Goal: Task Accomplishment & Management: Manage account settings

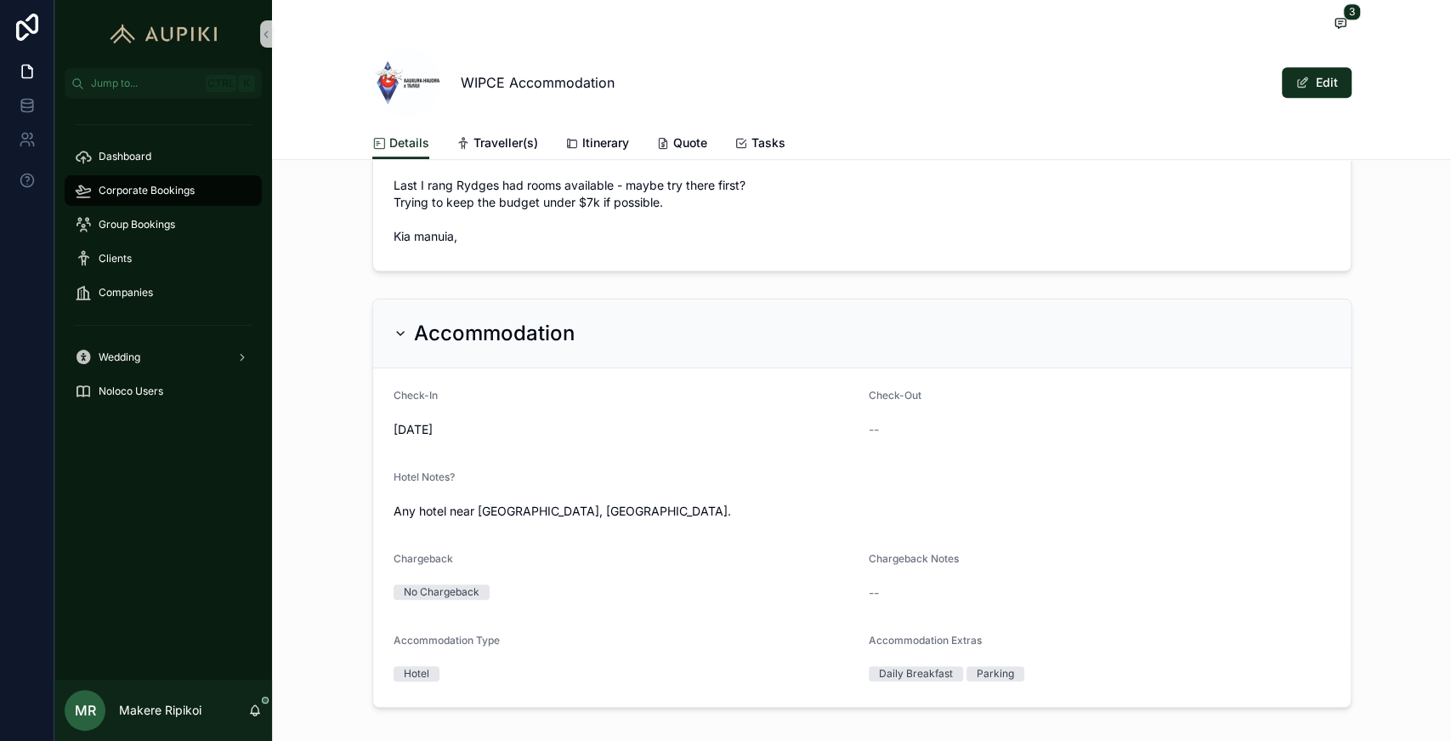
scroll to position [655, 0]
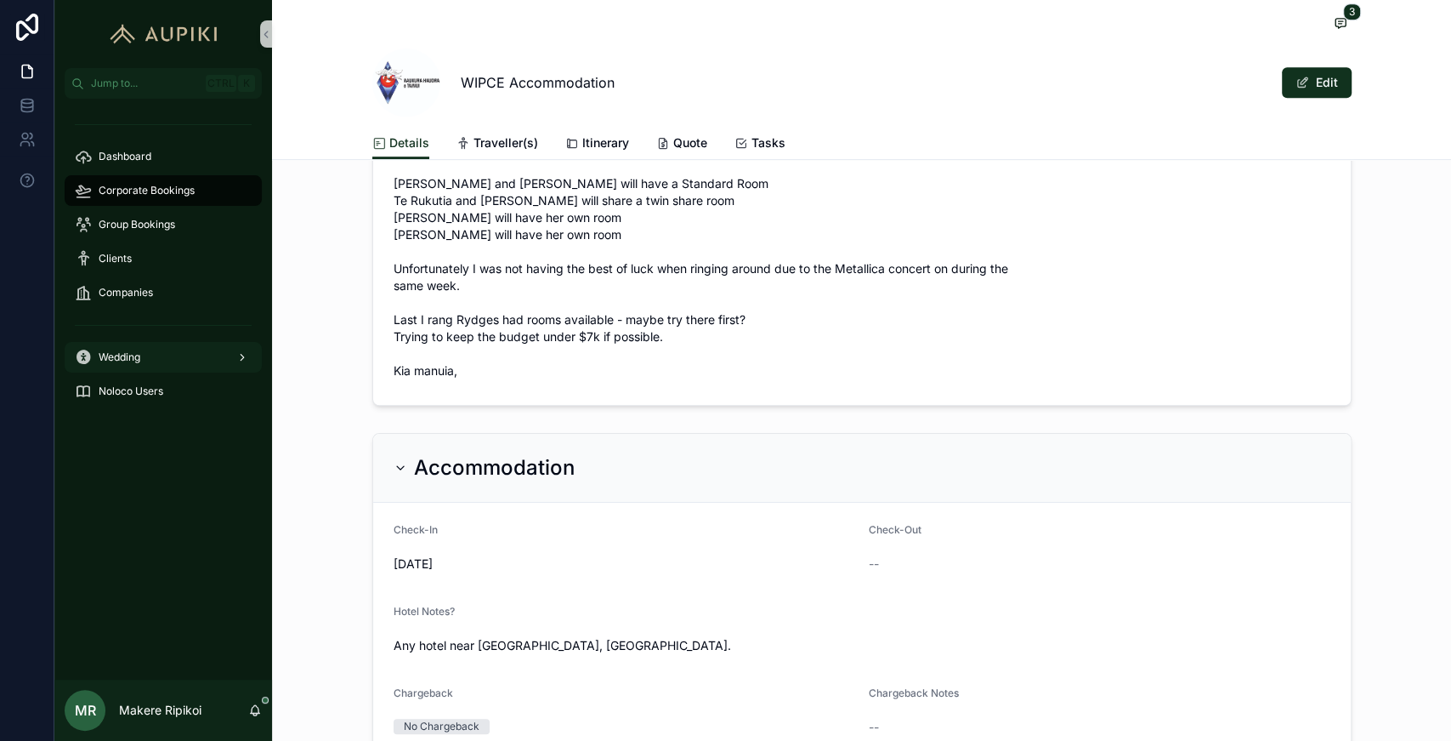
click at [158, 371] on link "Wedding" at bounding box center [163, 357] width 197 height 31
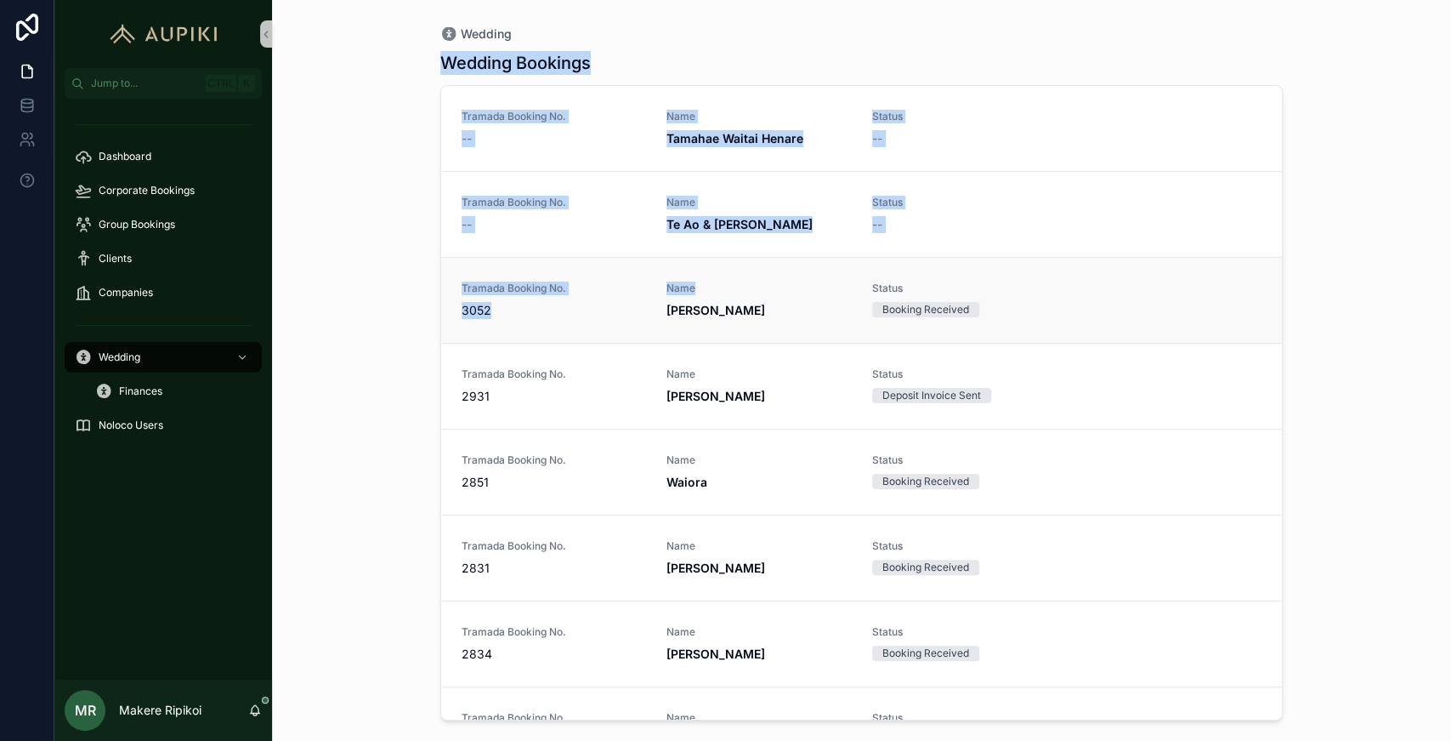
drag, startPoint x: 578, startPoint y: 54, endPoint x: 757, endPoint y: 329, distance: 328.3
click at [724, 329] on div "Wedding Wedding Bookings Tramada Booking No. -- Name Tamahae Waitai Henare Stat…" at bounding box center [861, 370] width 1179 height 741
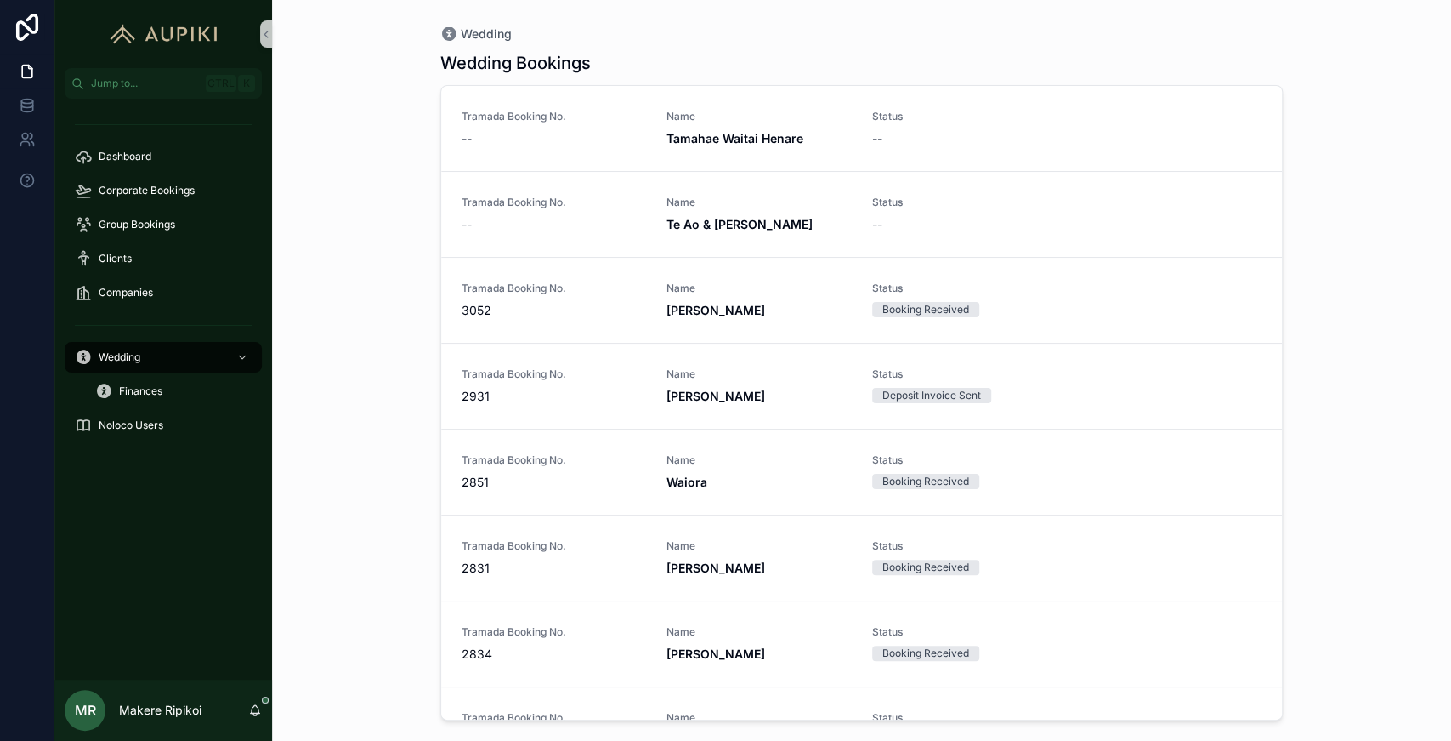
click at [375, 404] on div "Wedding Wedding Bookings Tramada Booking No. -- Name Tamahae Waitai Henare Stat…" at bounding box center [861, 370] width 1179 height 741
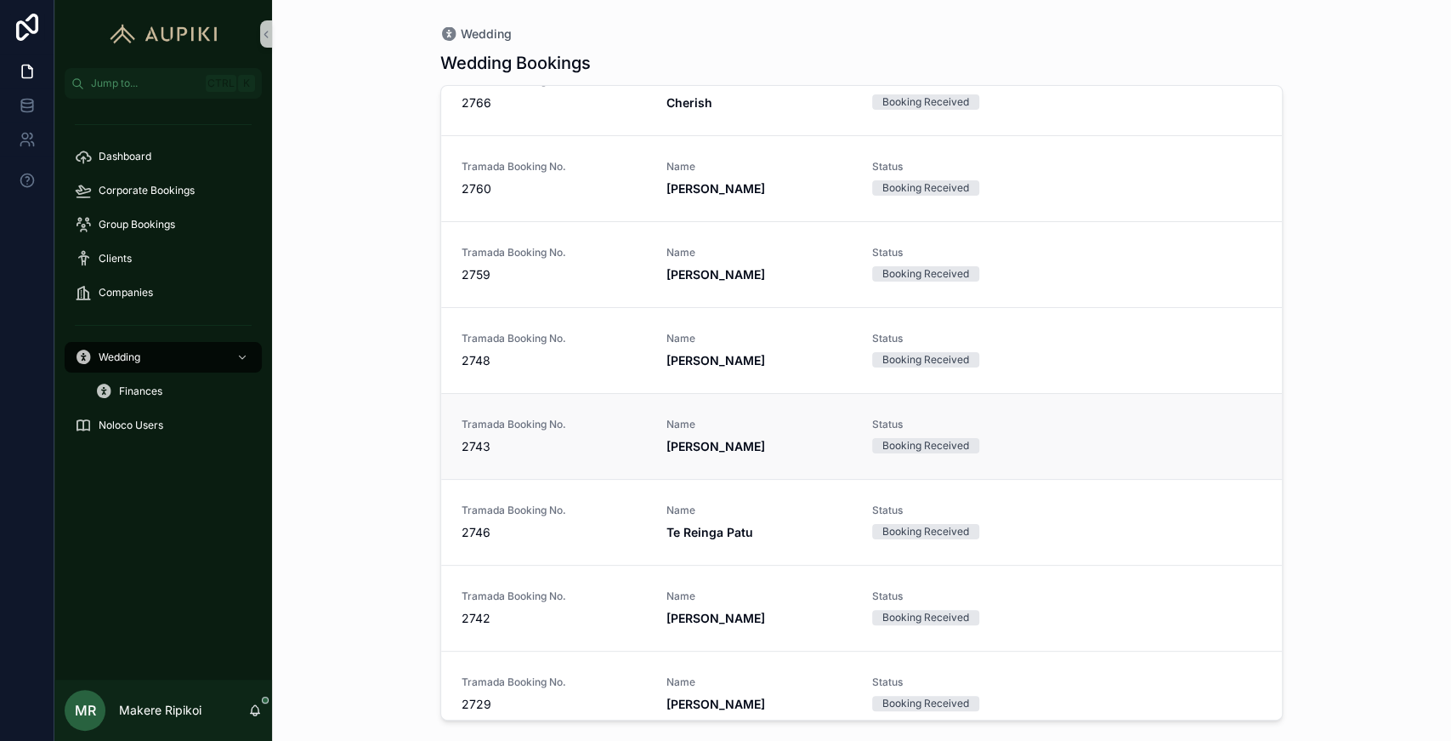
scroll to position [2269, 0]
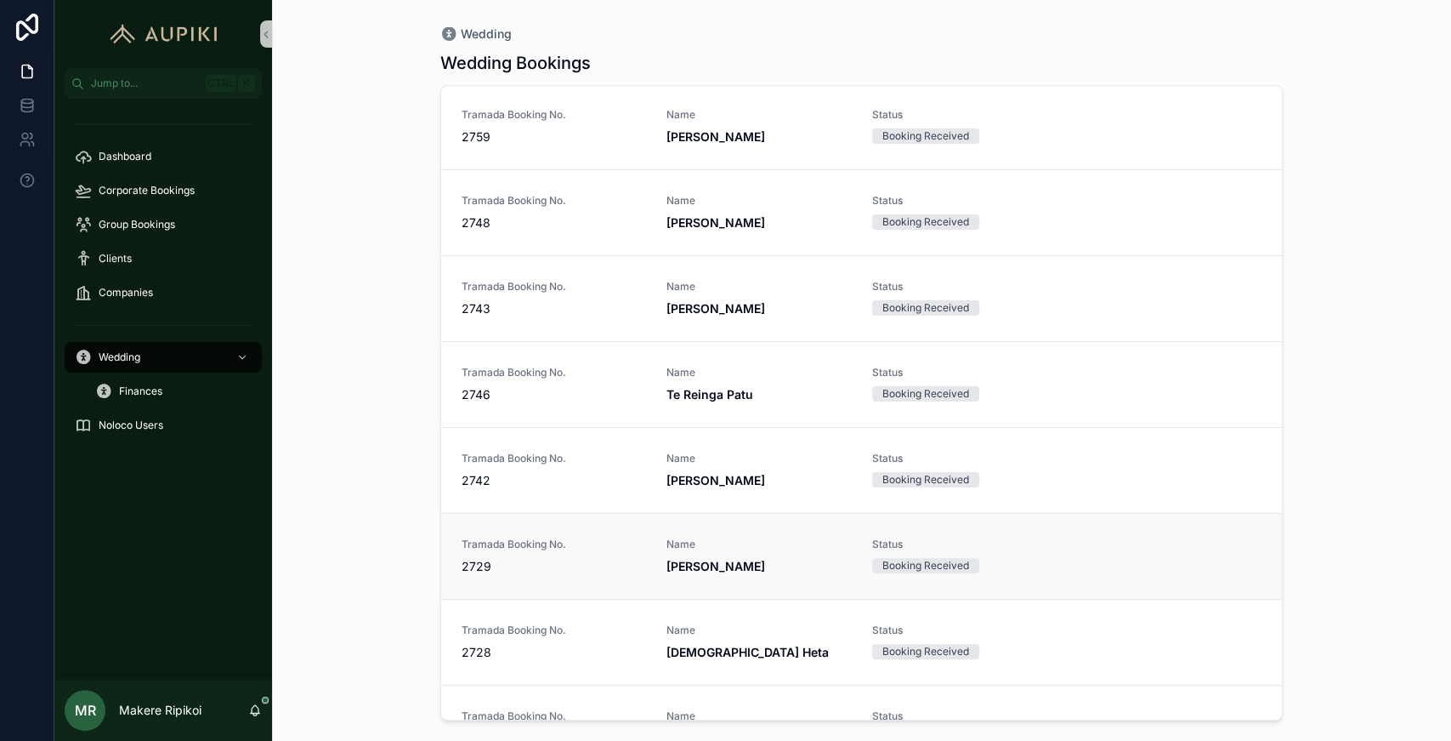
click at [622, 558] on span "2729" at bounding box center [554, 566] width 185 height 17
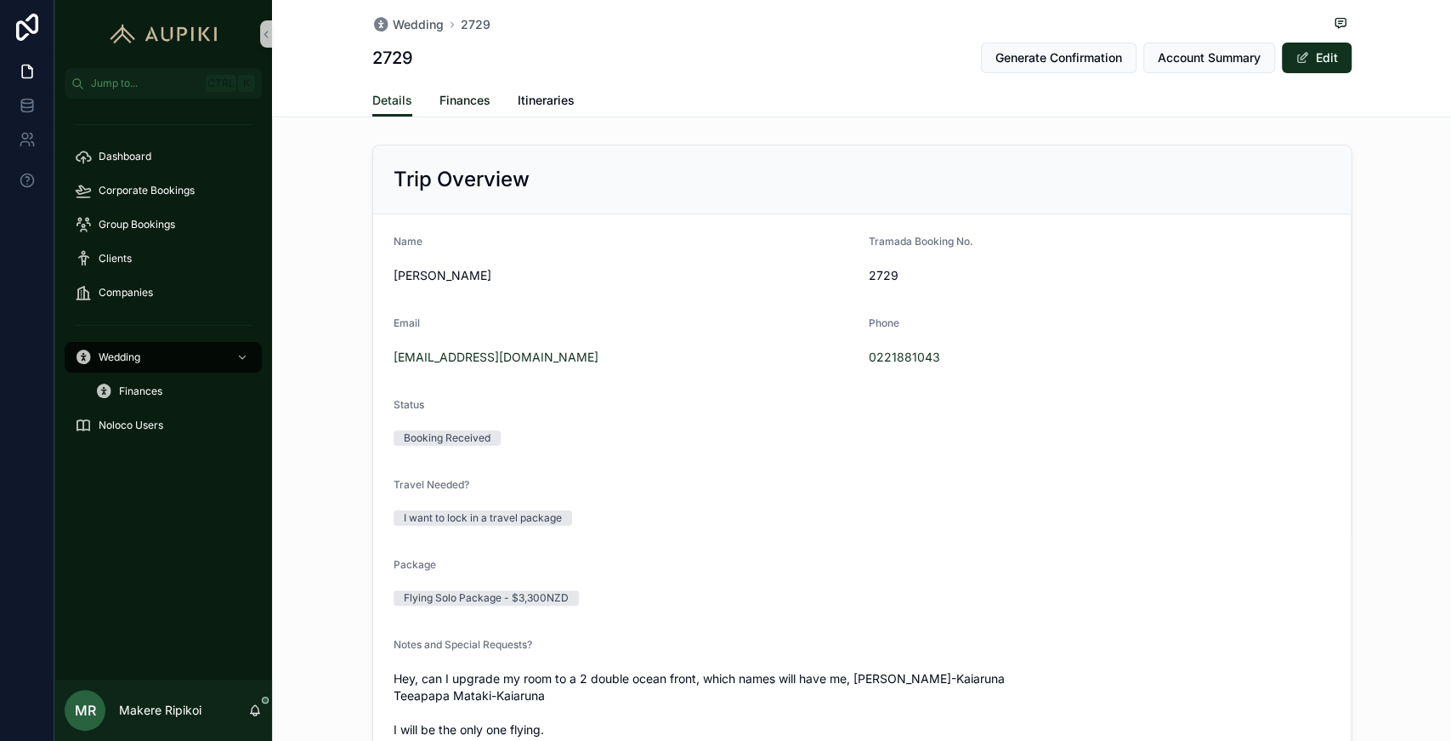
click at [441, 96] on span "Finances" at bounding box center [465, 100] width 51 height 17
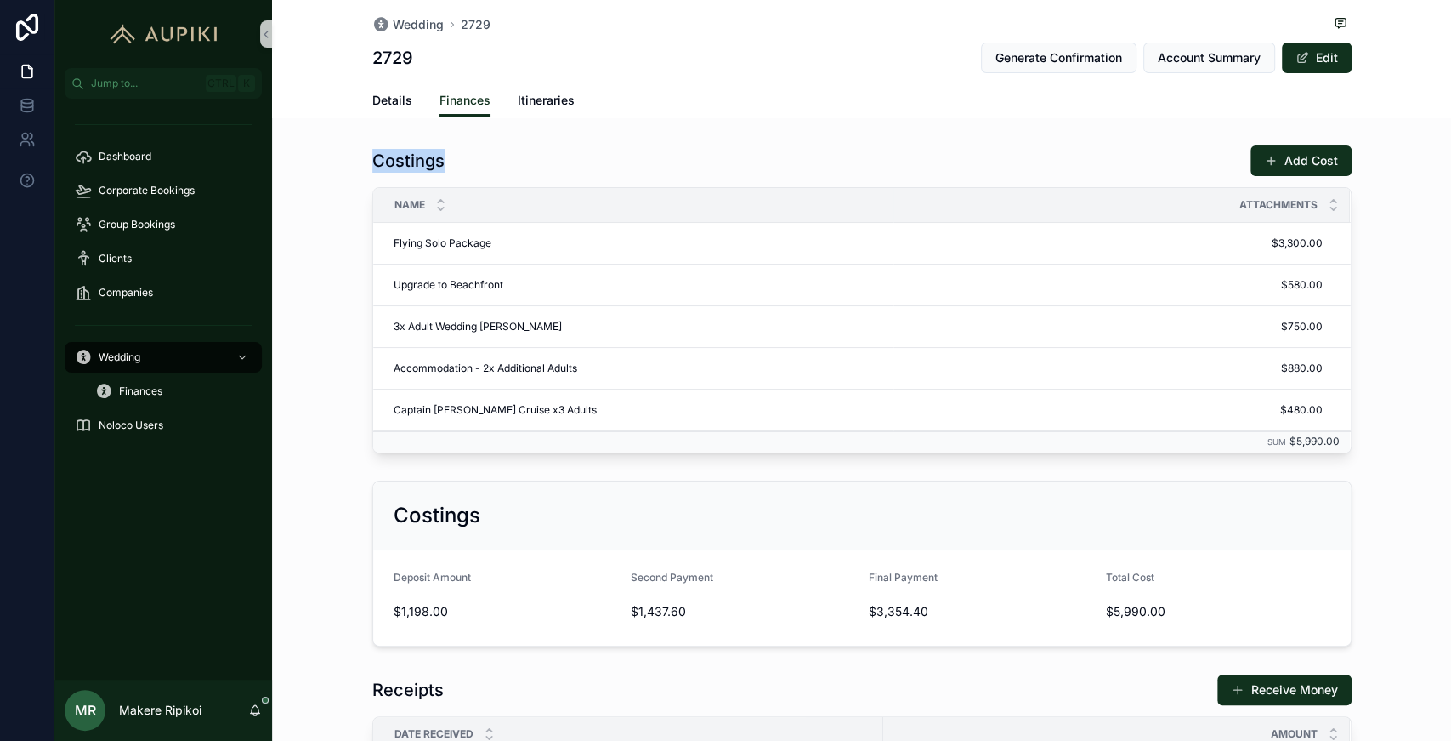
drag, startPoint x: 729, startPoint y: 182, endPoint x: 743, endPoint y: 122, distance: 61.3
click at [724, 122] on div "Wedding 2729 2729 Generate Confirmation Account Summary Edit Finances Details F…" at bounding box center [861, 588] width 1179 height 1176
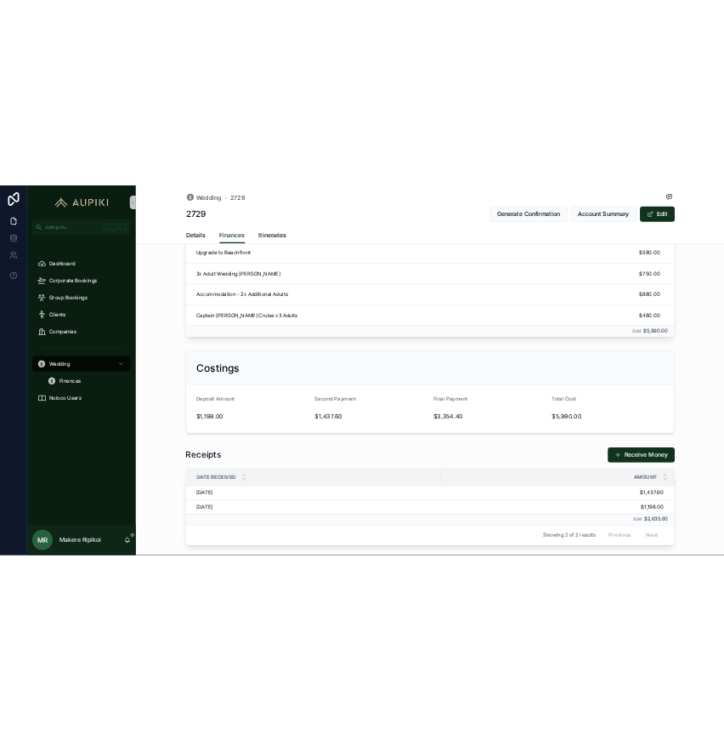
scroll to position [283, 0]
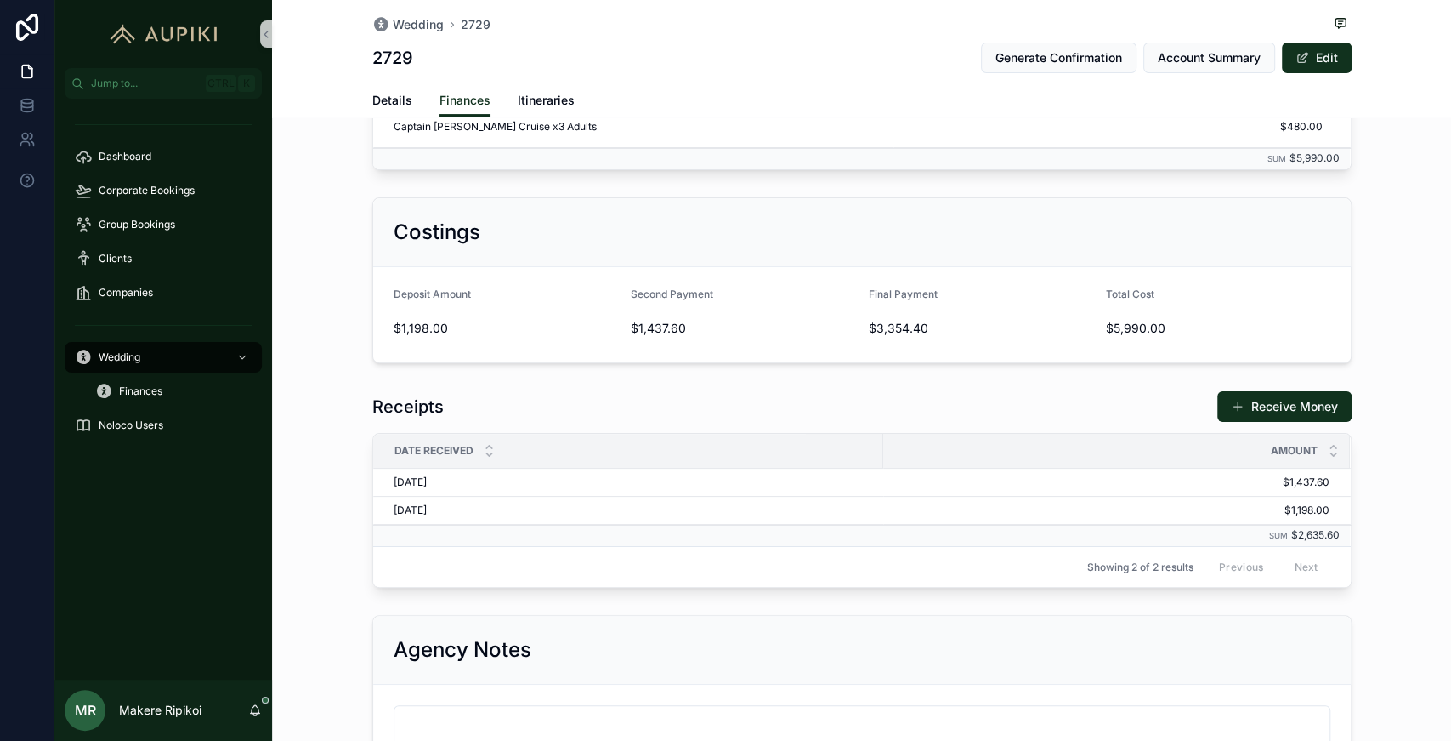
click at [578, 399] on div "Receipts Receive Money Date Received Amount 3/07/2025 3/07/2025 $1,437.60 $1,43…" at bounding box center [861, 488] width 1179 height 211
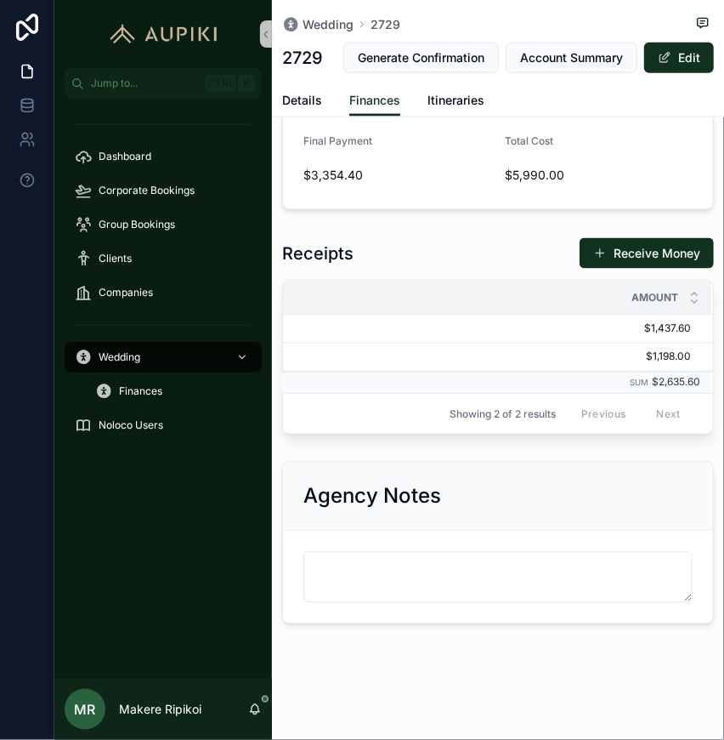
scroll to position [0, 561]
click at [633, 254] on button "Receive Money" at bounding box center [647, 253] width 134 height 31
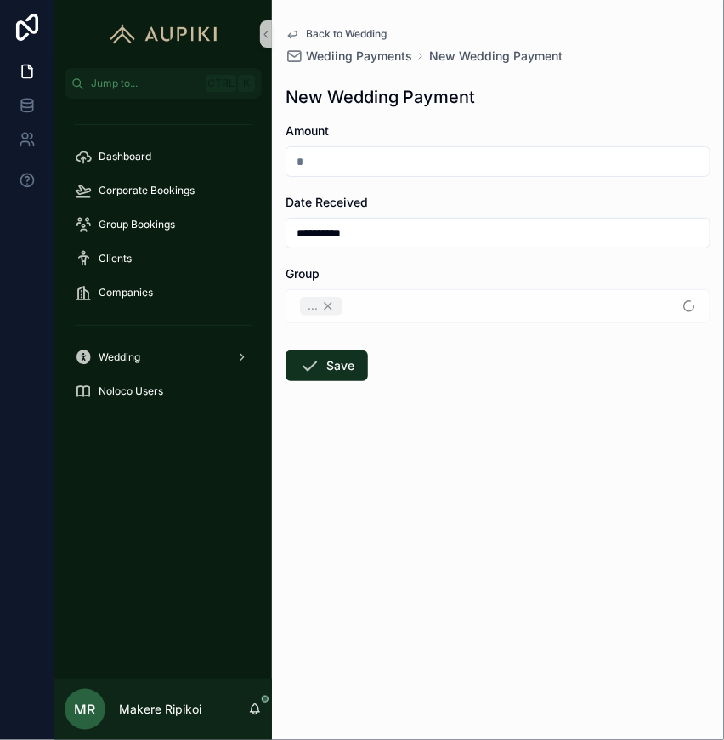
click at [380, 173] on div "scrollable content" at bounding box center [498, 161] width 425 height 31
type input "*********"
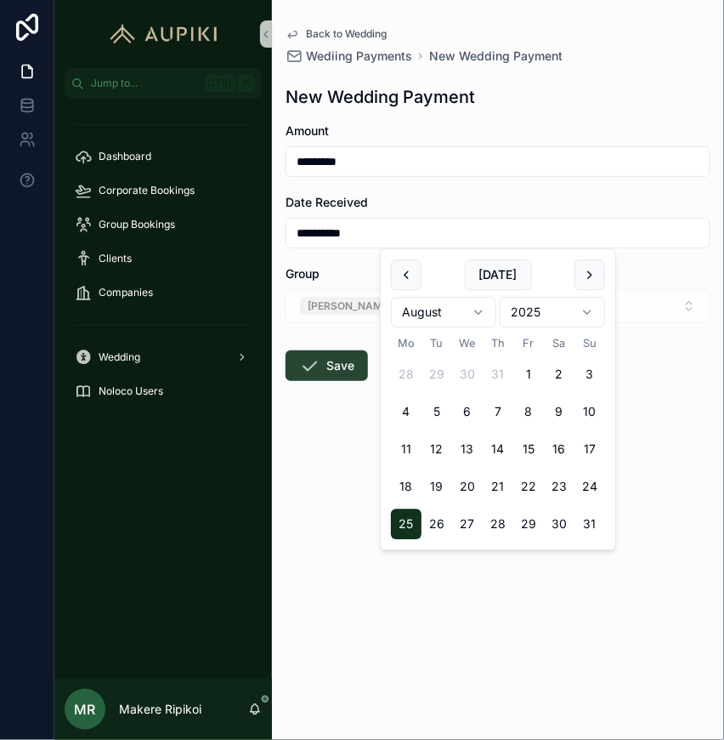
type input "**********"
click at [323, 357] on button "Save" at bounding box center [327, 365] width 82 height 31
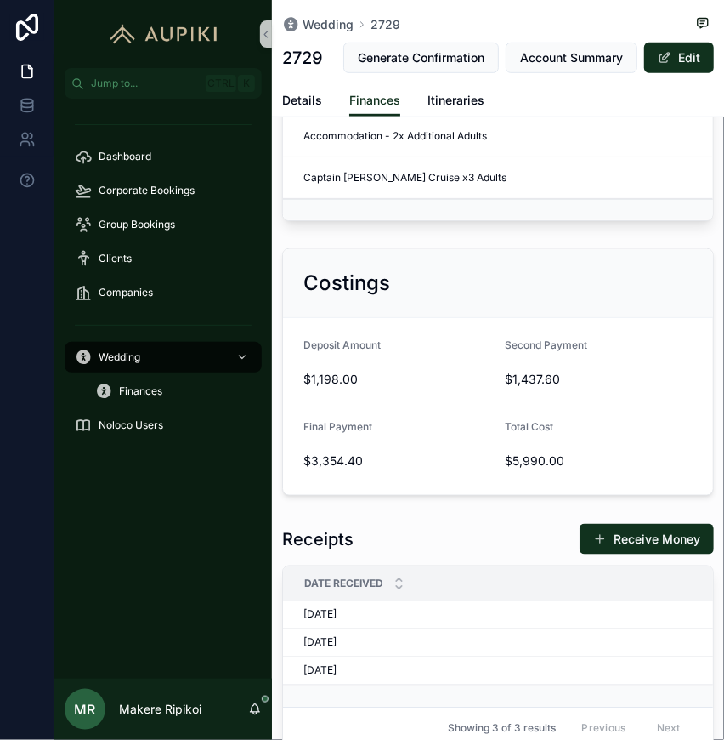
scroll to position [283, 0]
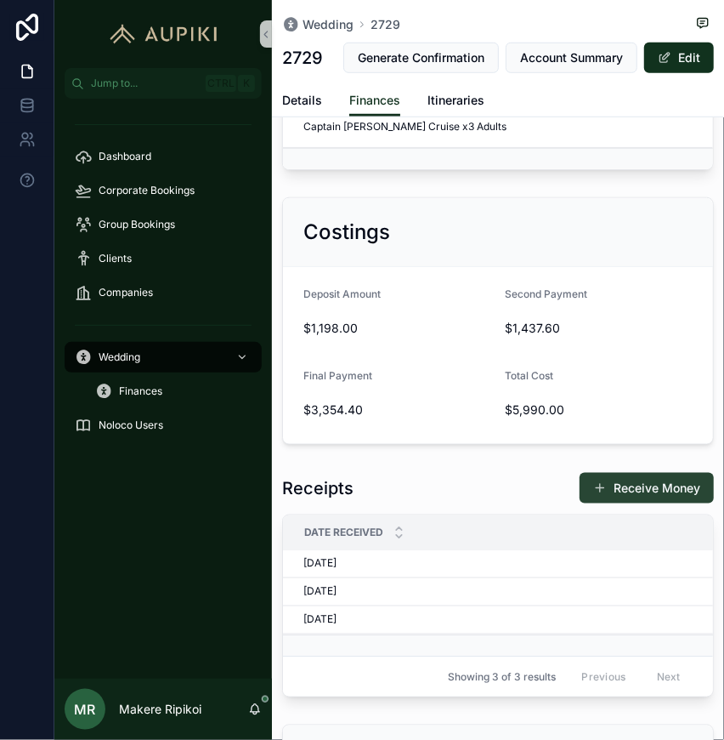
click at [639, 503] on button "Receive Money" at bounding box center [647, 488] width 134 height 31
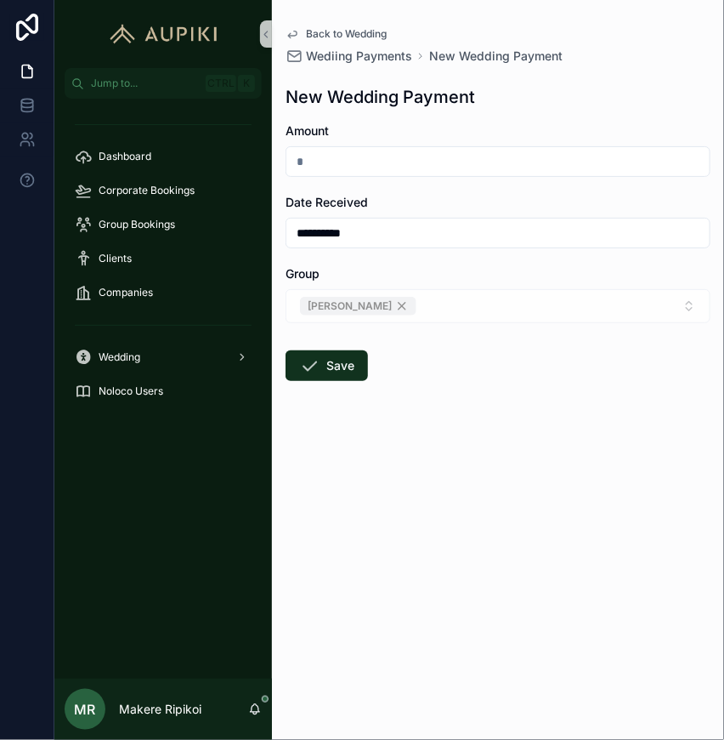
click at [402, 162] on input "scrollable content" at bounding box center [498, 162] width 423 height 24
type input "*********"
drag, startPoint x: 390, startPoint y: 484, endPoint x: 389, endPoint y: 471, distance: 12.9
click at [390, 482] on form "**********" at bounding box center [498, 305] width 425 height 367
drag, startPoint x: 337, startPoint y: 370, endPoint x: 346, endPoint y: 356, distance: 16.5
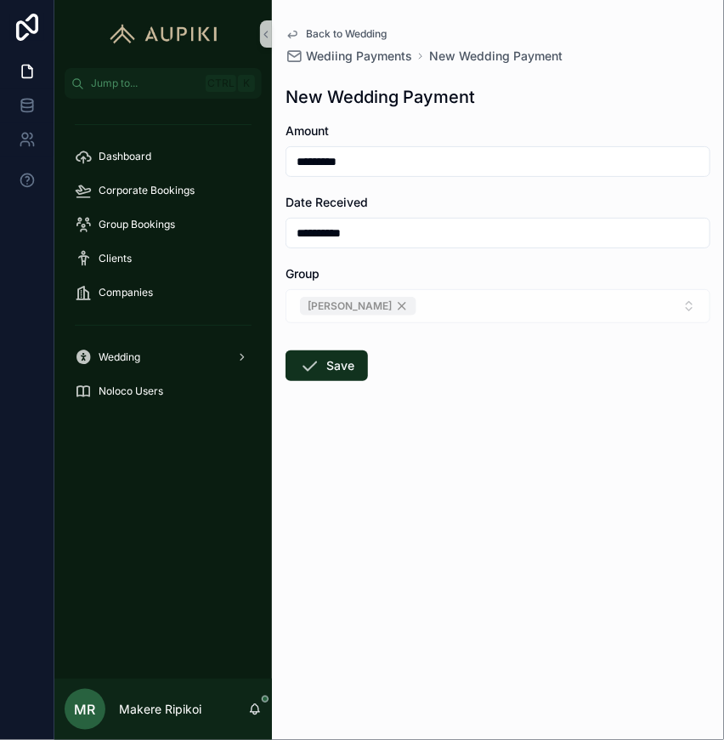
click at [334, 369] on button "Save" at bounding box center [327, 365] width 82 height 31
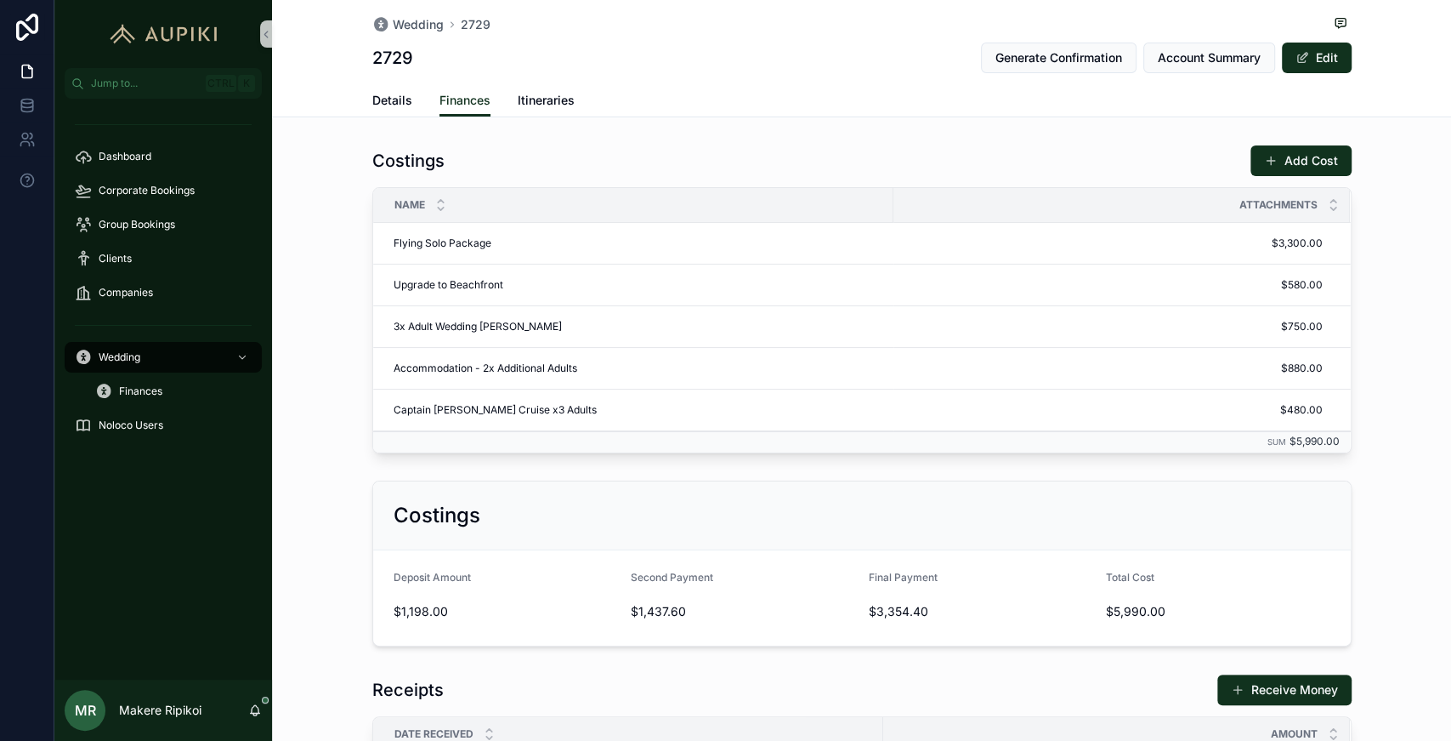
click at [724, 129] on div "Wedding 2729 2729 Generate Confirmation Account Summary Edit Finances Details F…" at bounding box center [861, 616] width 1179 height 1232
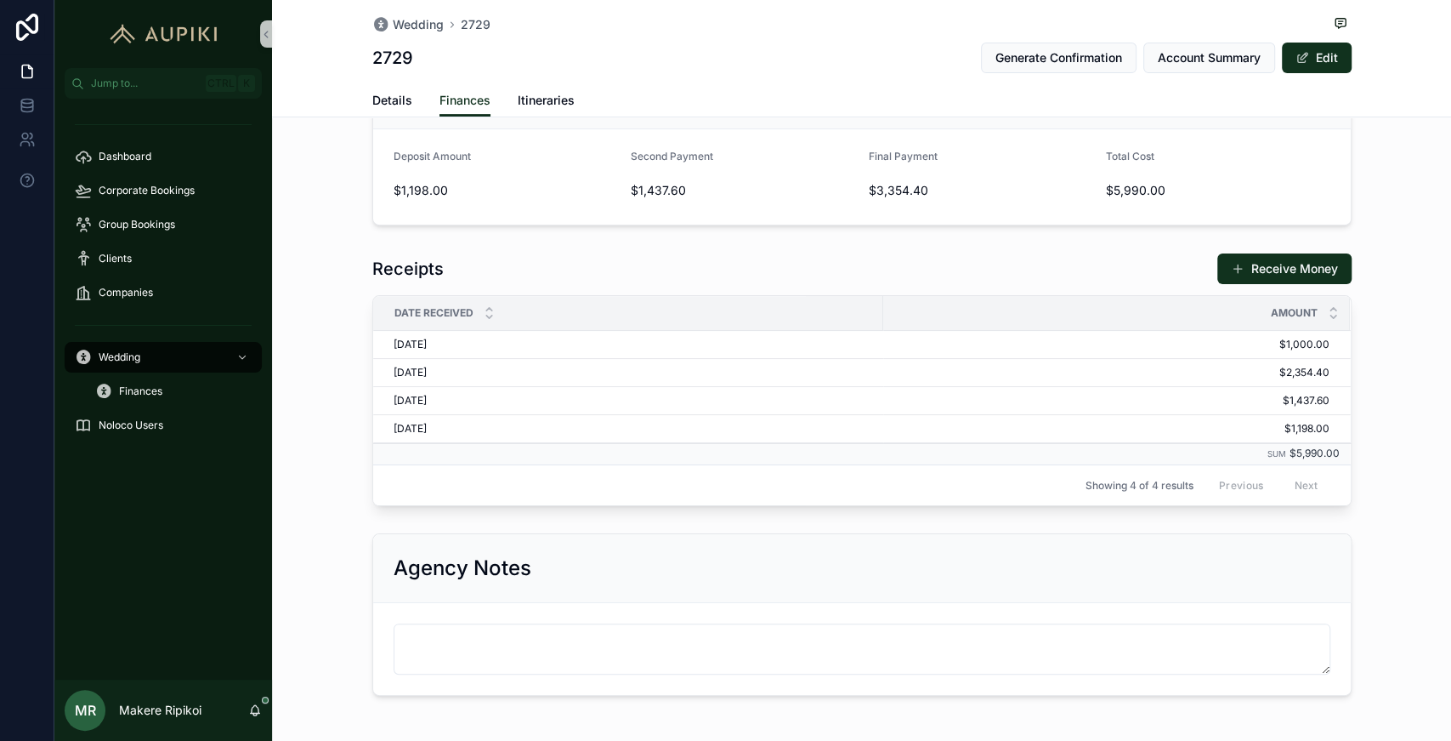
scroll to position [378, 0]
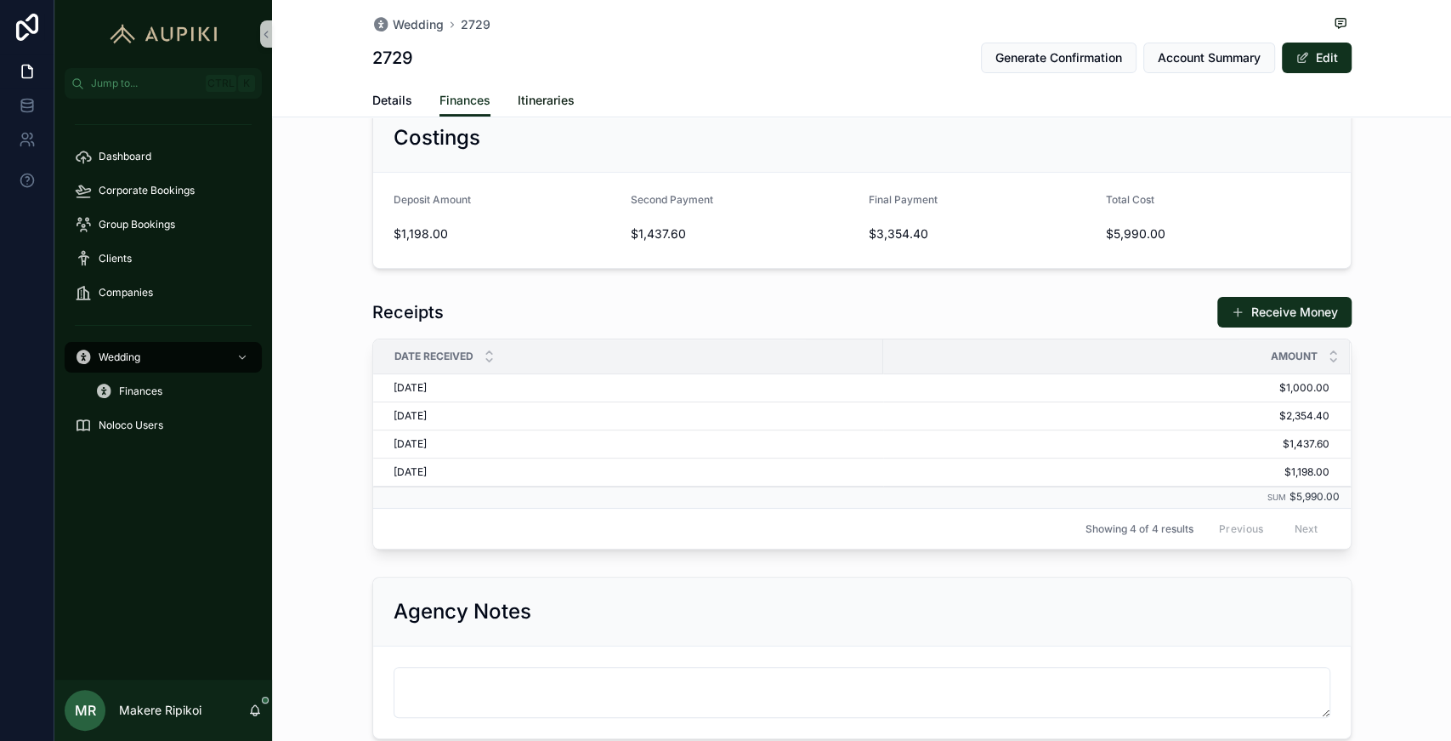
click at [551, 99] on span "Itineraries" at bounding box center [546, 100] width 57 height 17
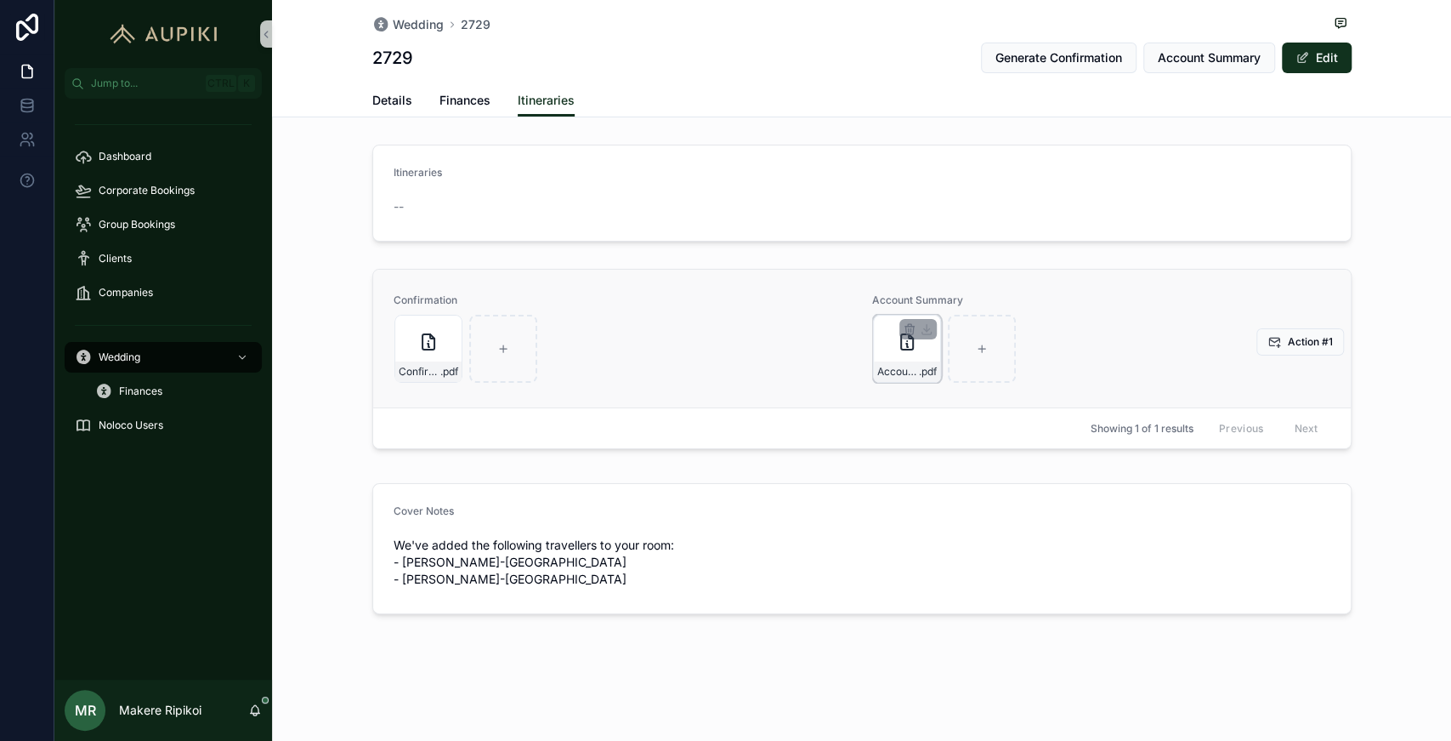
click at [724, 335] on div "scrollable content" at bounding box center [918, 329] width 37 height 20
click at [724, 332] on icon "scrollable content" at bounding box center [910, 329] width 14 height 14
click at [724, 299] on icon "scrollable content" at bounding box center [945, 299] width 14 height 14
click at [724, 14] on div "Wedding 2729" at bounding box center [862, 24] width 980 height 21
click at [724, 50] on span "Account Summary" at bounding box center [1209, 57] width 103 height 17
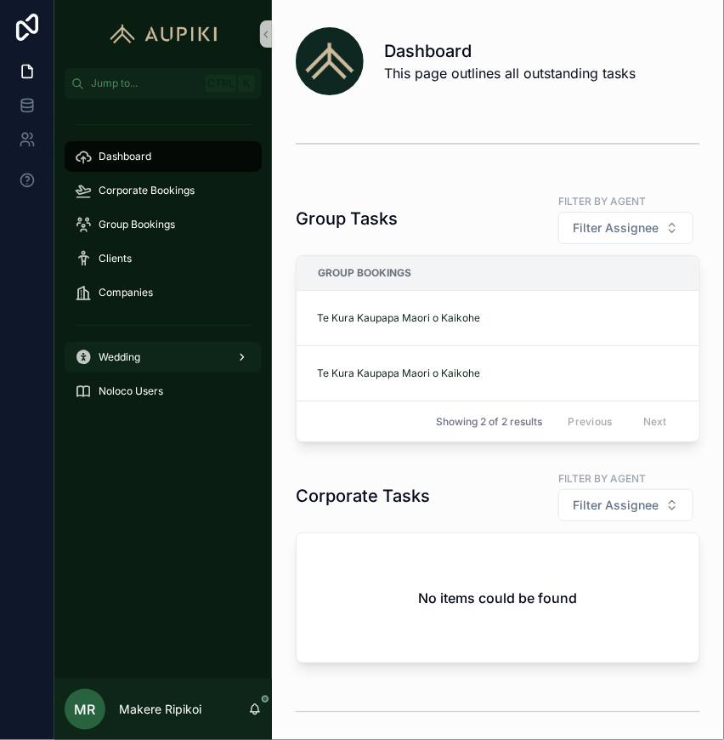
click at [138, 368] on div "Wedding" at bounding box center [163, 357] width 177 height 27
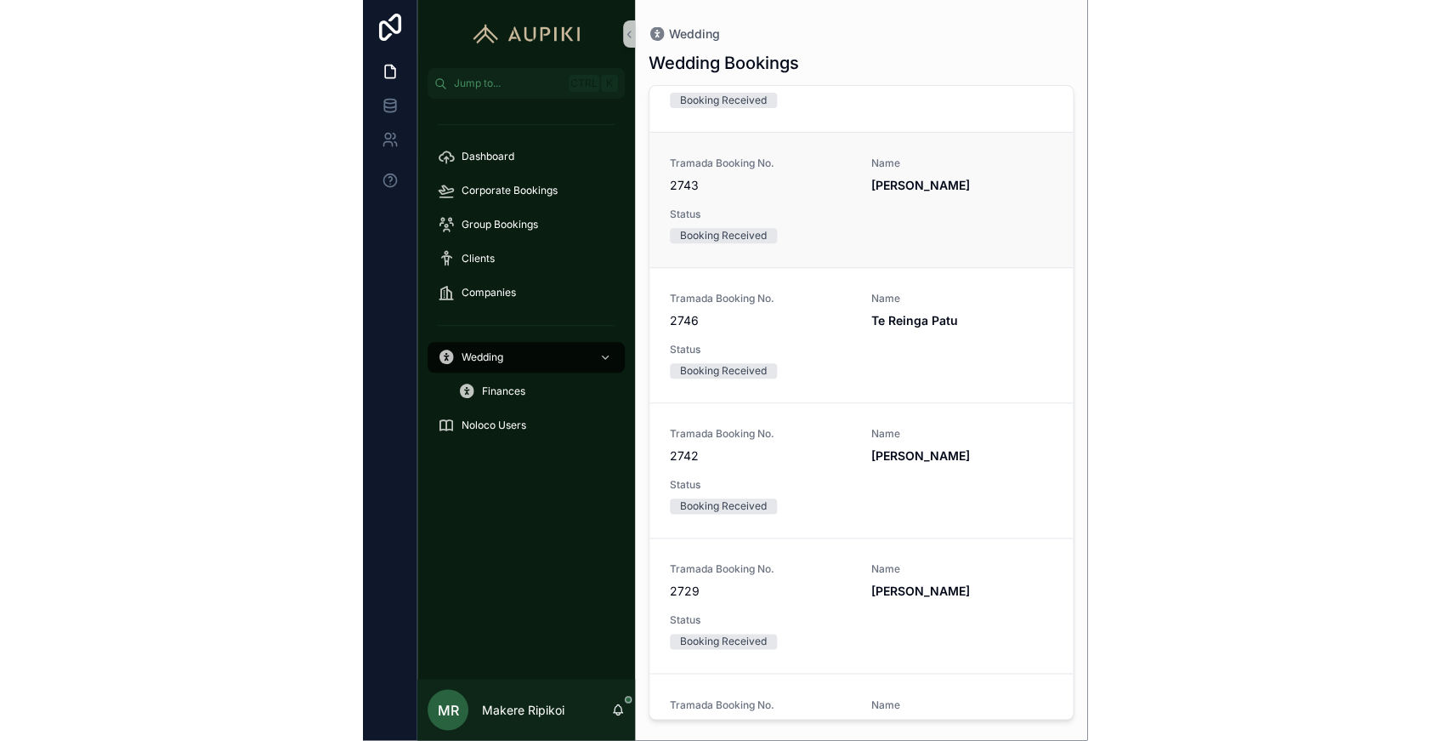
scroll to position [3779, 0]
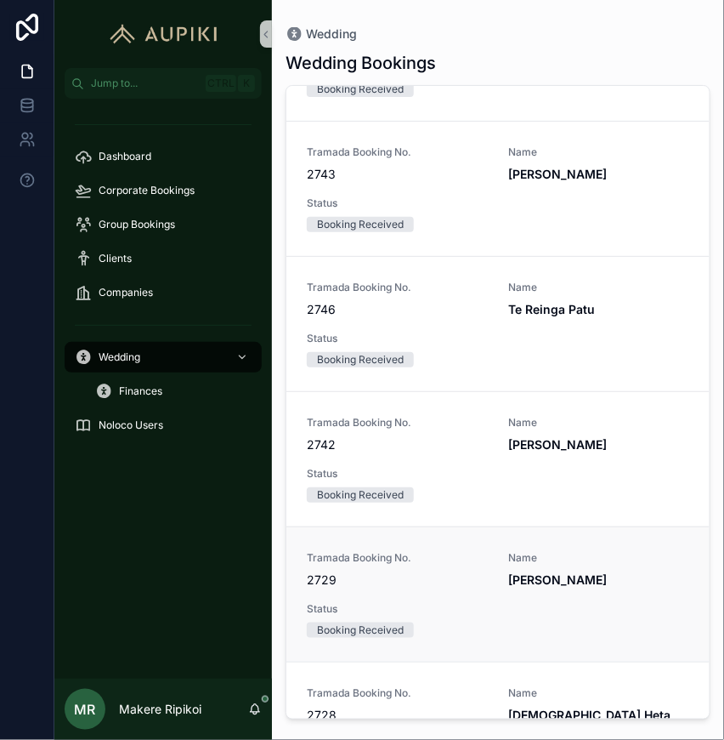
click at [457, 571] on span "2729" at bounding box center [397, 579] width 181 height 17
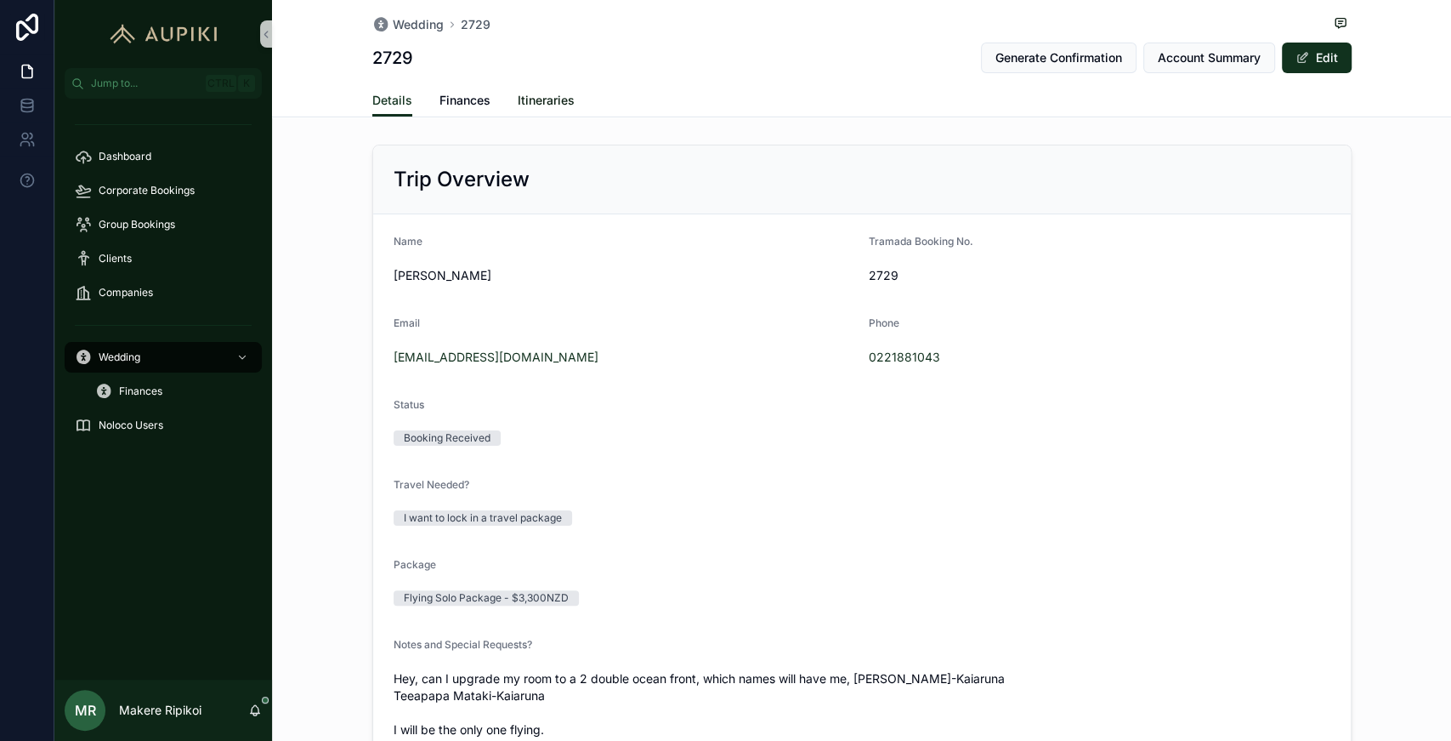
click at [553, 105] on span "Itineraries" at bounding box center [546, 100] width 57 height 17
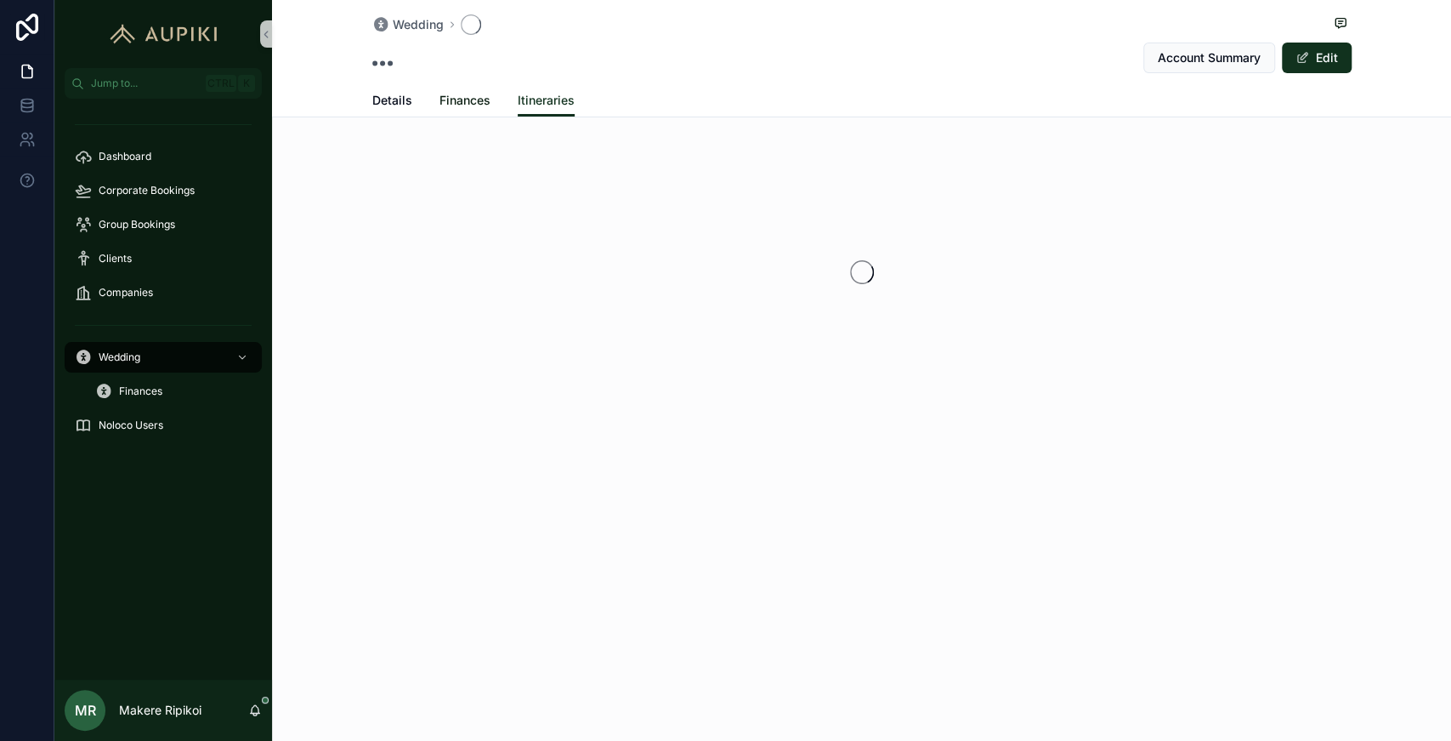
click at [471, 105] on span "Finances" at bounding box center [465, 100] width 51 height 17
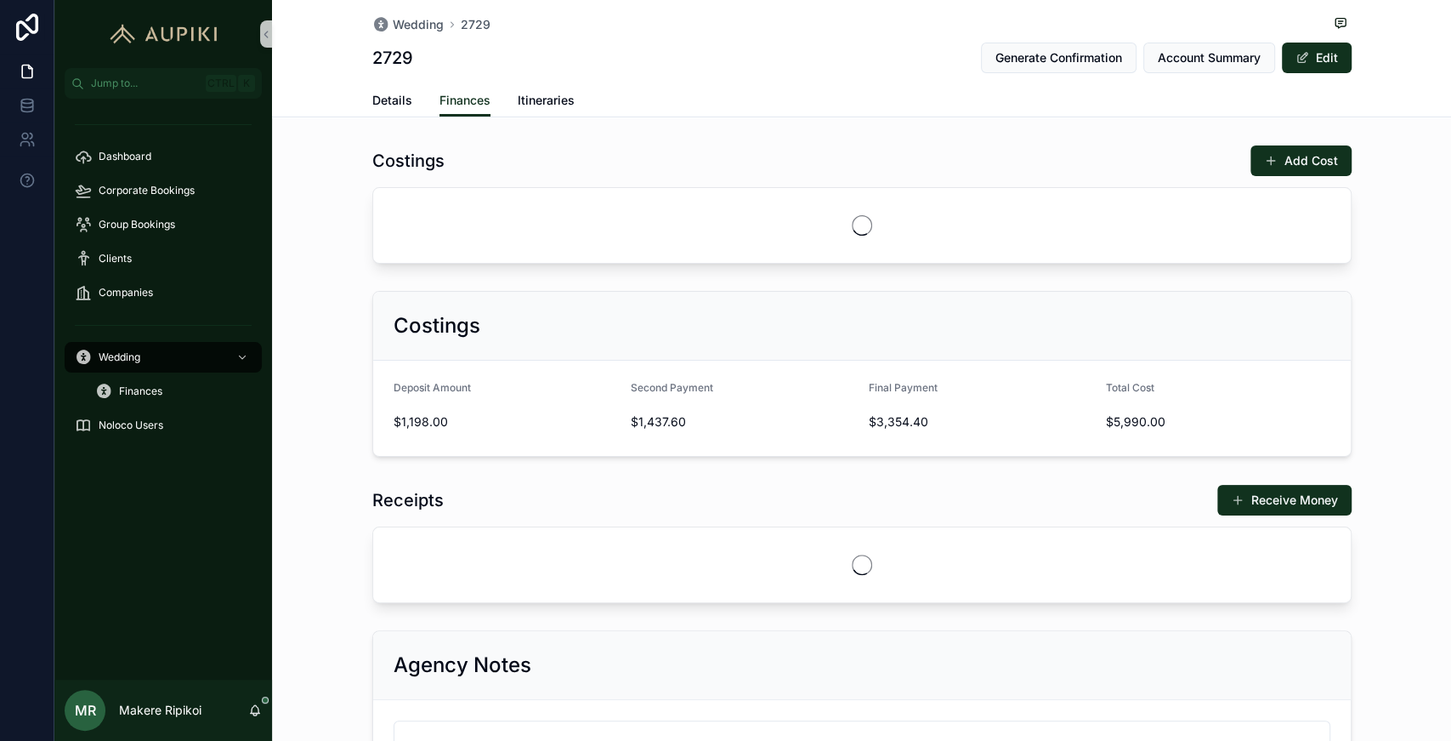
click at [724, 80] on div "Wedding 2729 2729 Generate Confirmation Account Summary Edit" at bounding box center [862, 42] width 980 height 84
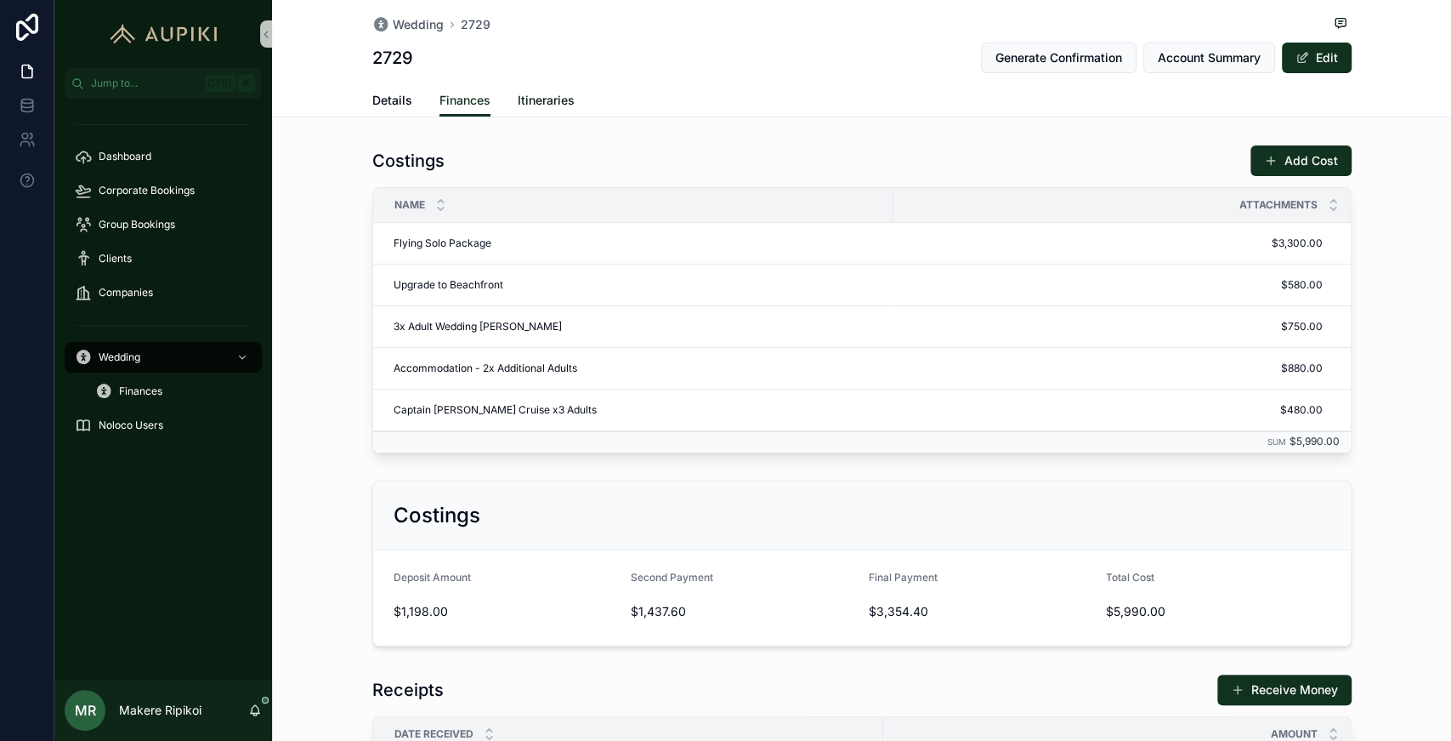
click at [530, 95] on span "Itineraries" at bounding box center [546, 100] width 57 height 17
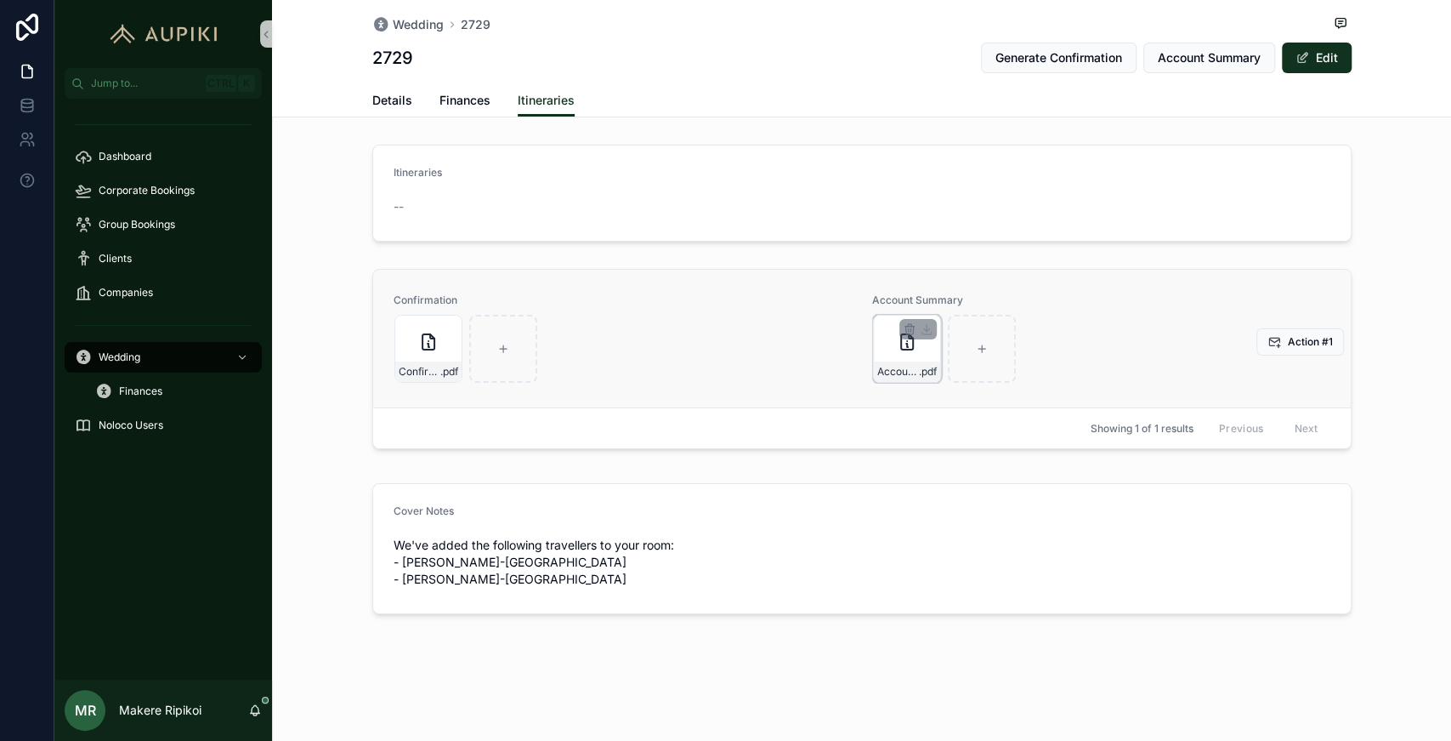
click at [724, 360] on div "Account-Summary---B2729 .pdf" at bounding box center [907, 349] width 68 height 68
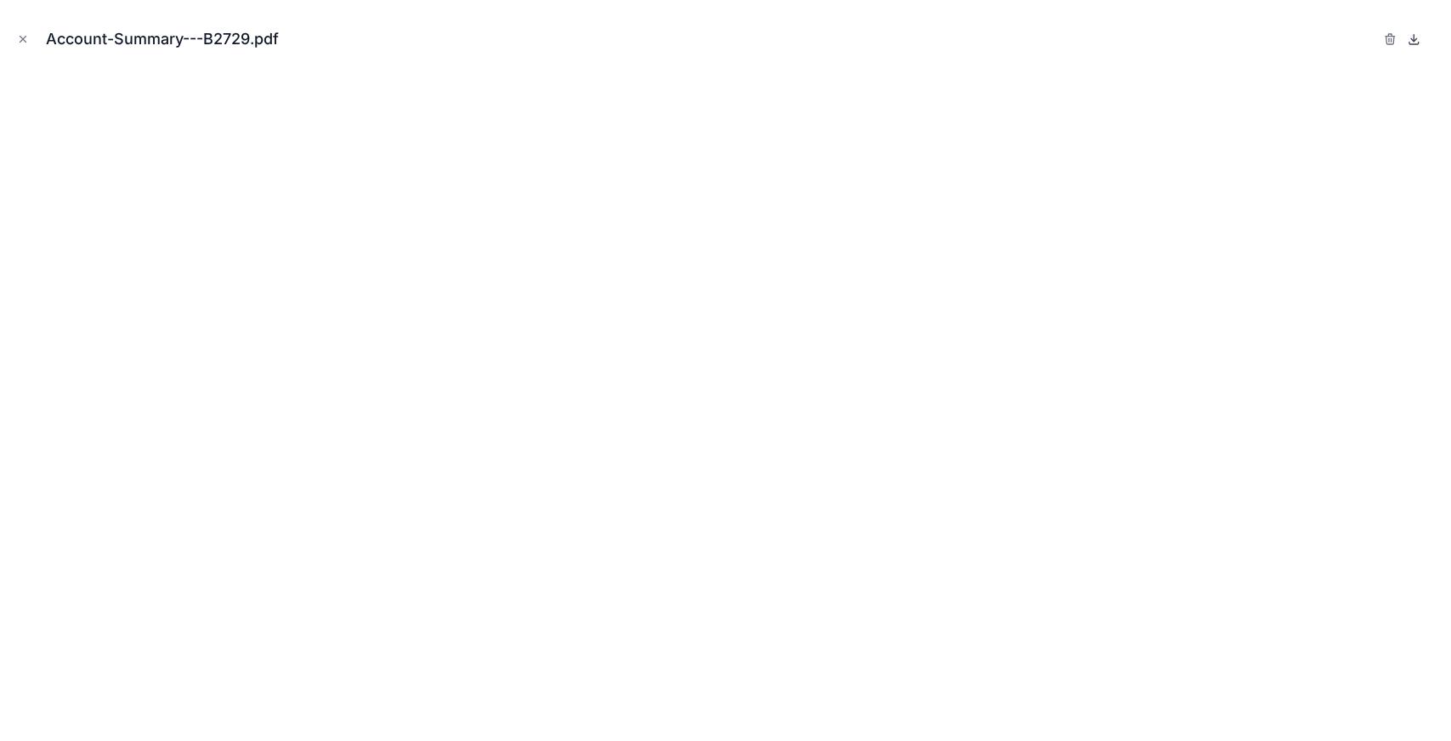
click at [724, 37] on icon at bounding box center [1414, 39] width 14 height 14
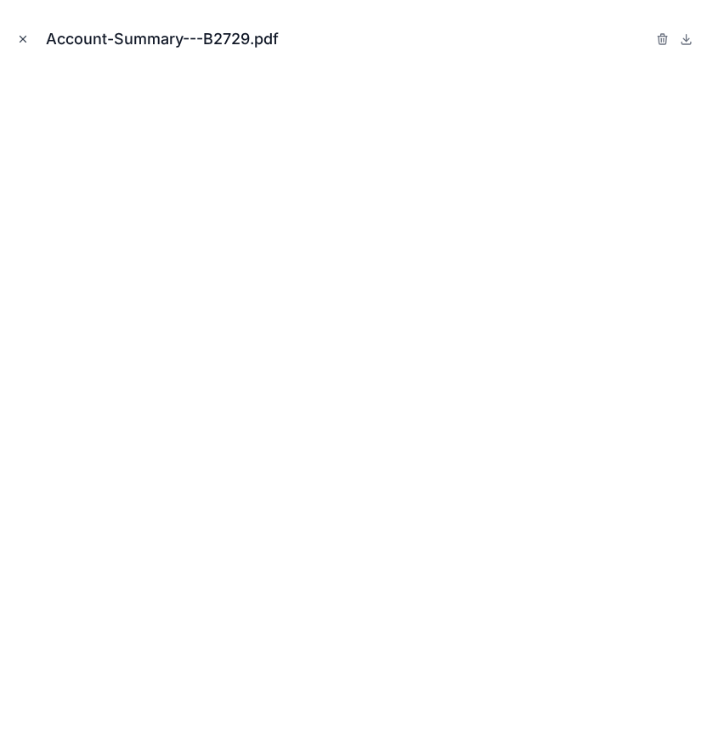
click at [26, 39] on icon "Close modal" at bounding box center [23, 39] width 12 height 12
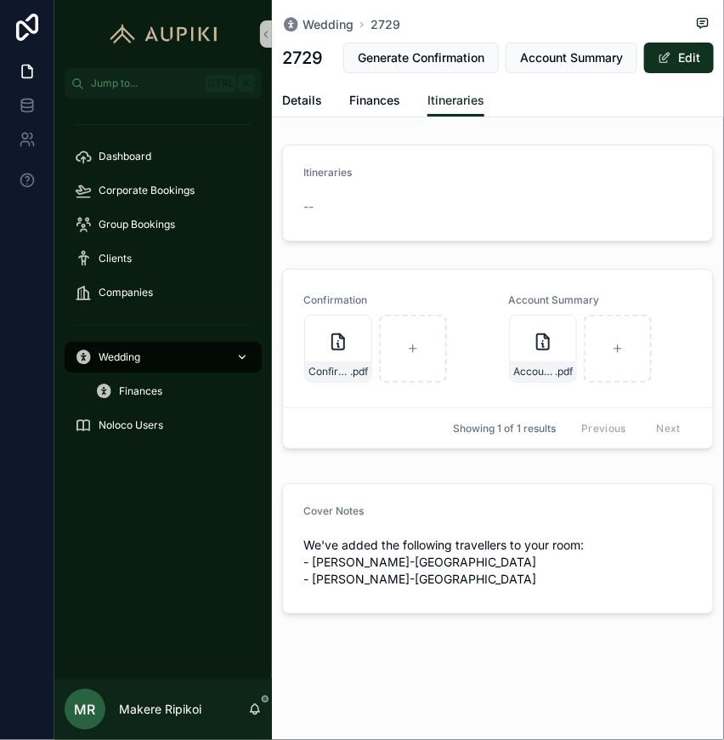
click at [121, 360] on span "Wedding" at bounding box center [120, 357] width 42 height 14
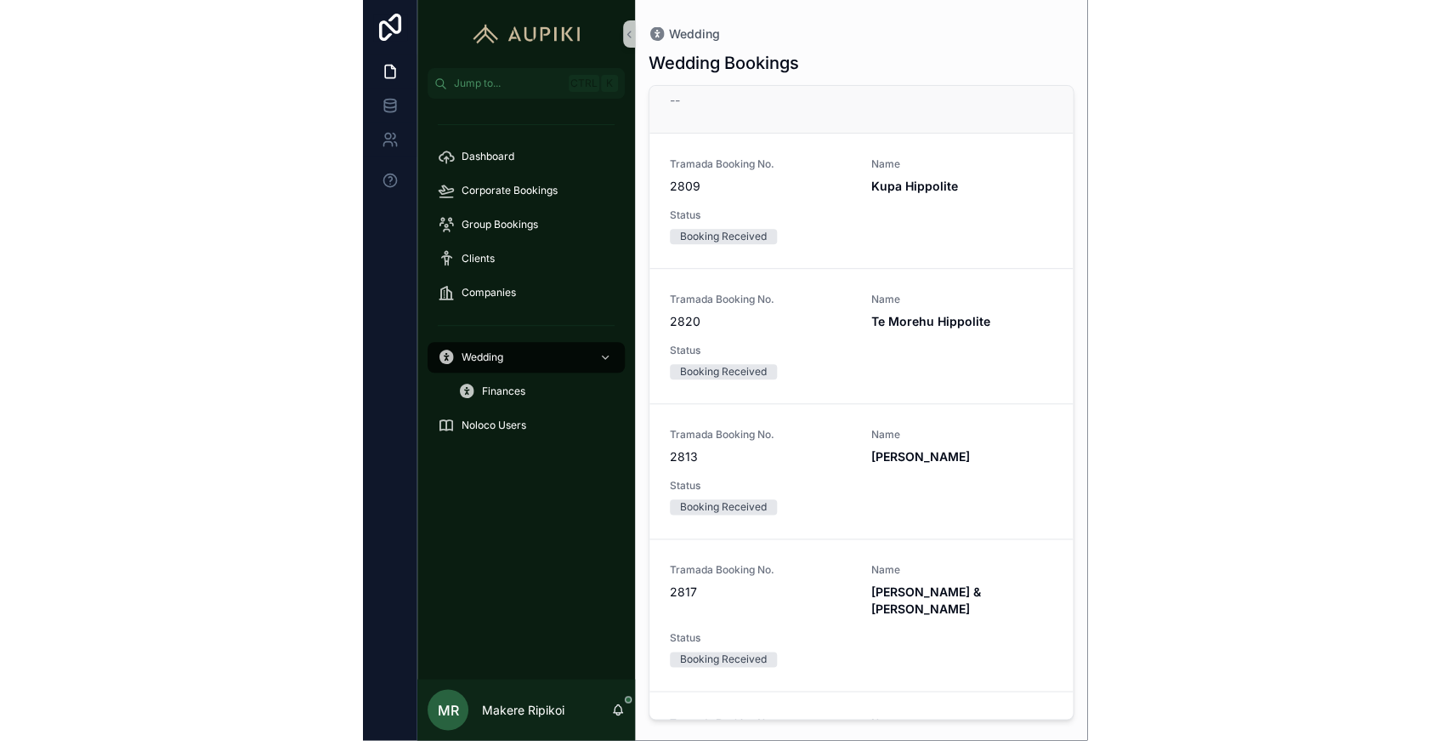
scroll to position [1133, 0]
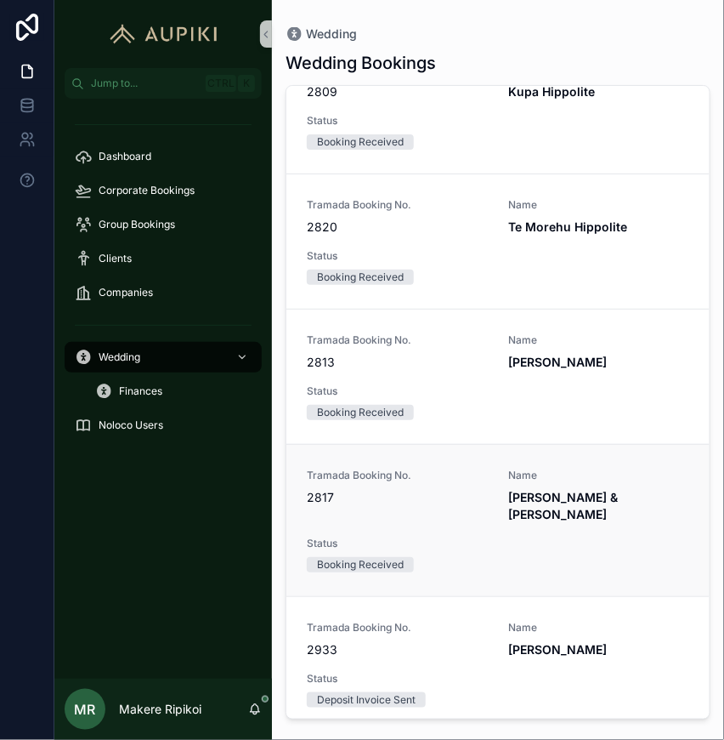
click at [562, 480] on span "Name" at bounding box center [598, 476] width 181 height 14
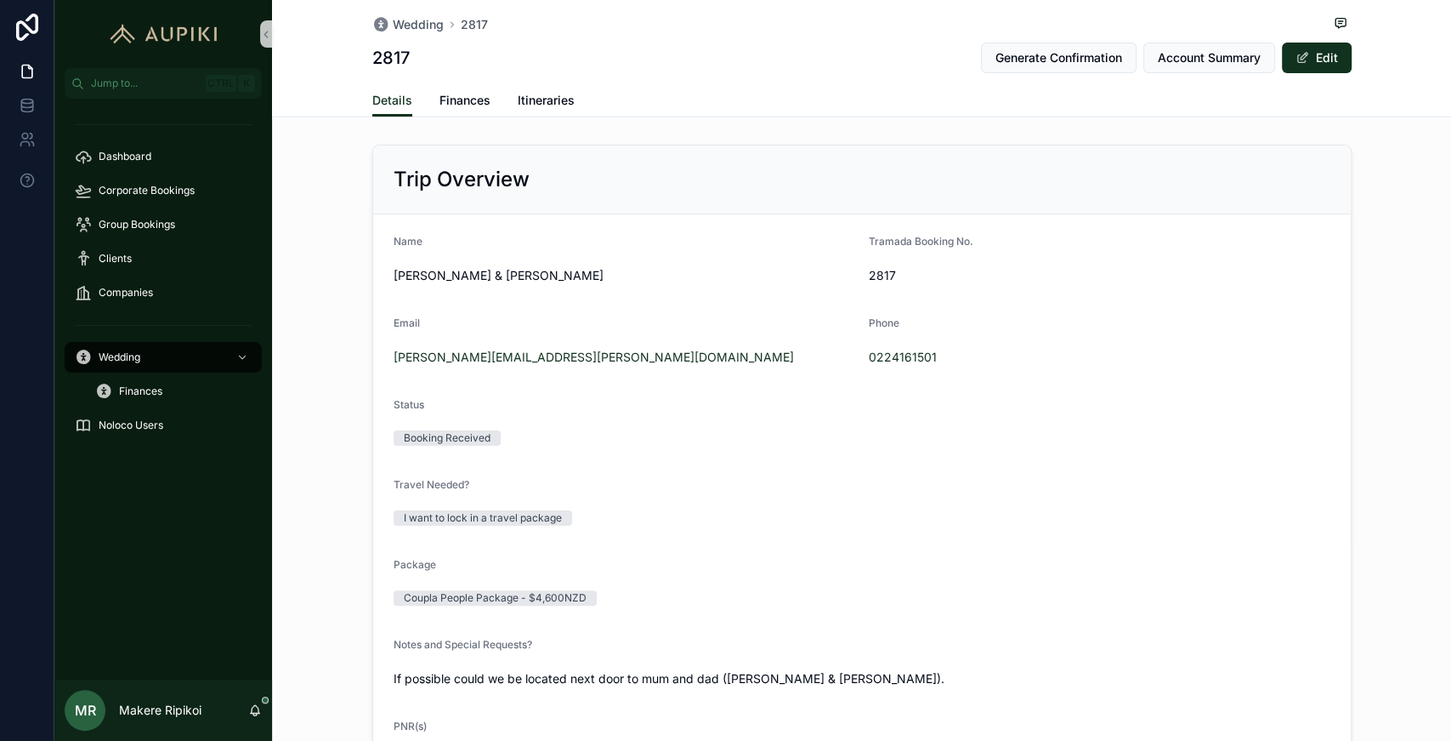
click at [571, 99] on div "Details Finances Itineraries" at bounding box center [862, 100] width 980 height 32
click at [537, 106] on span "Itineraries" at bounding box center [546, 100] width 57 height 17
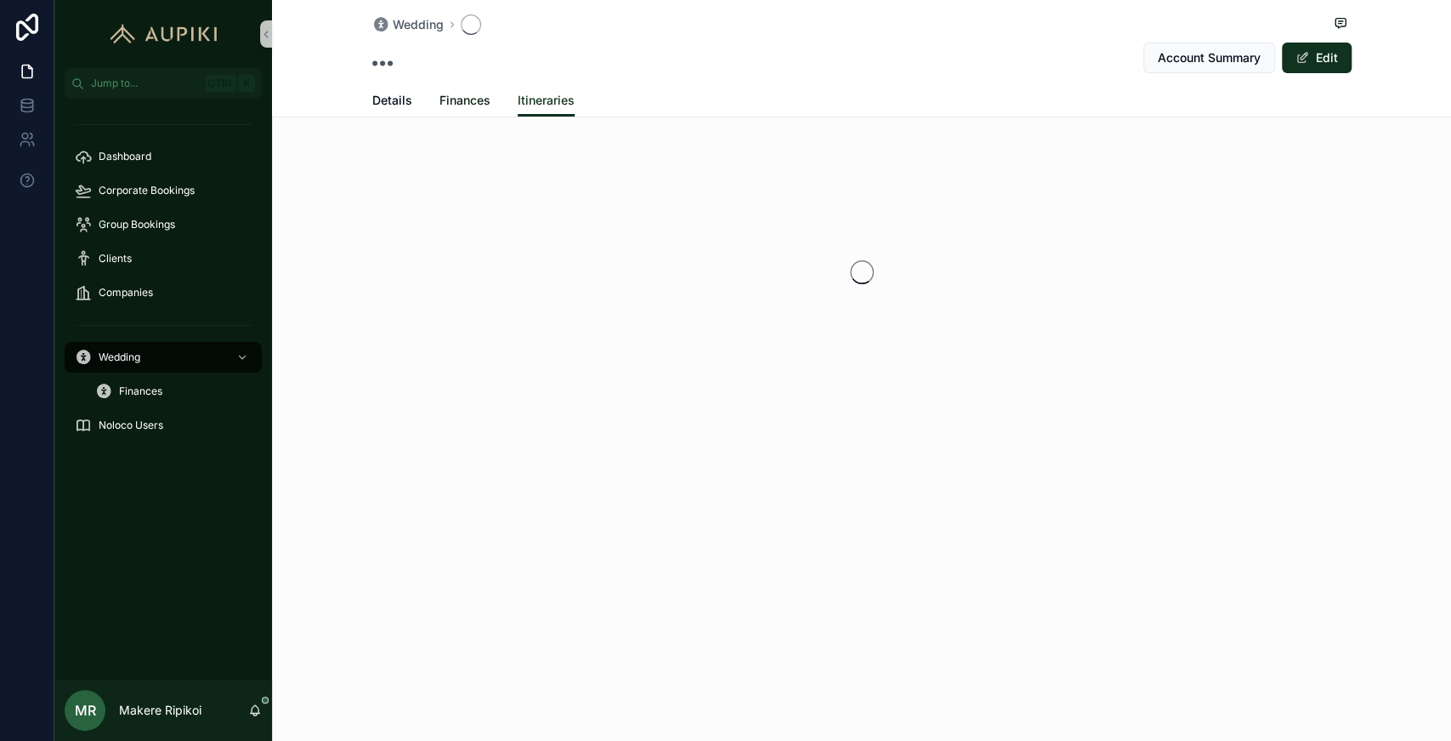
click at [445, 105] on span "Finances" at bounding box center [465, 100] width 51 height 17
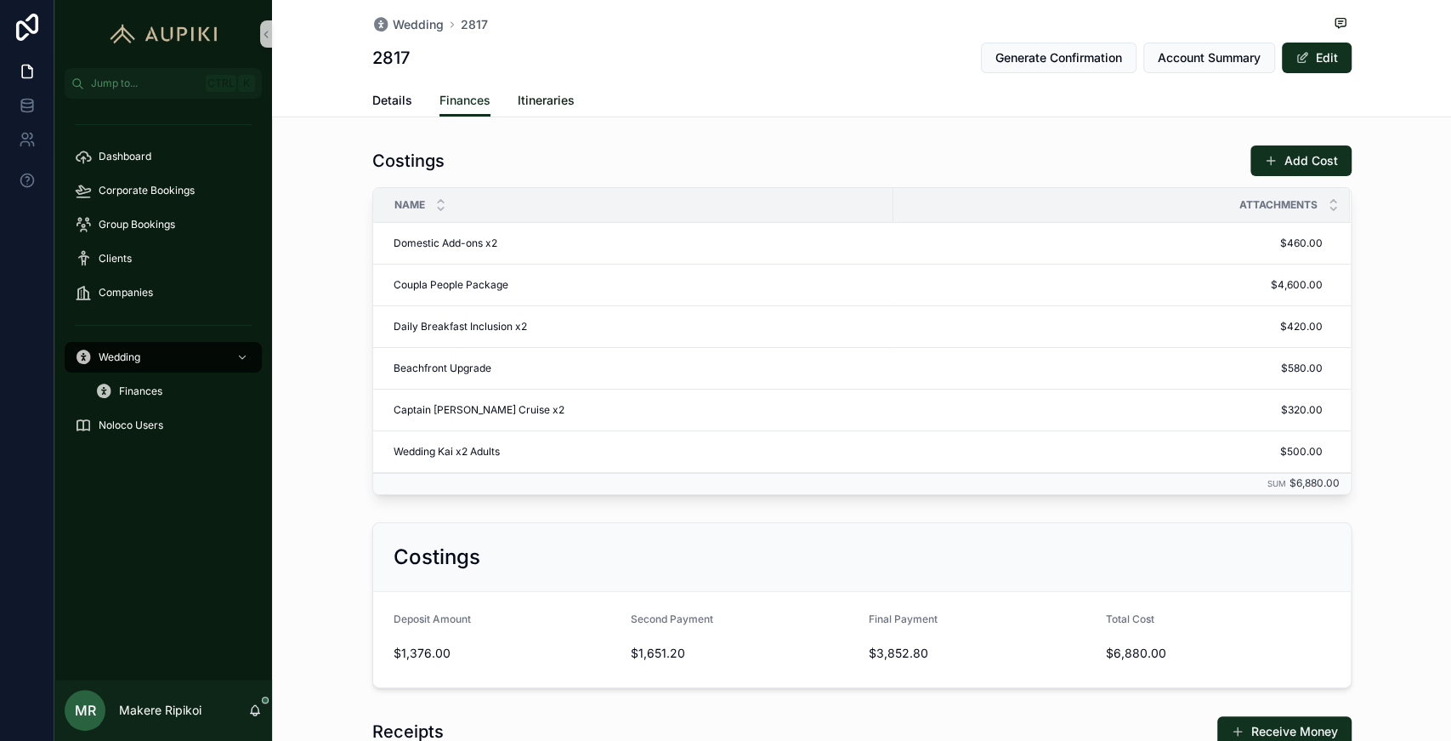
click at [540, 101] on span "Itineraries" at bounding box center [546, 100] width 57 height 17
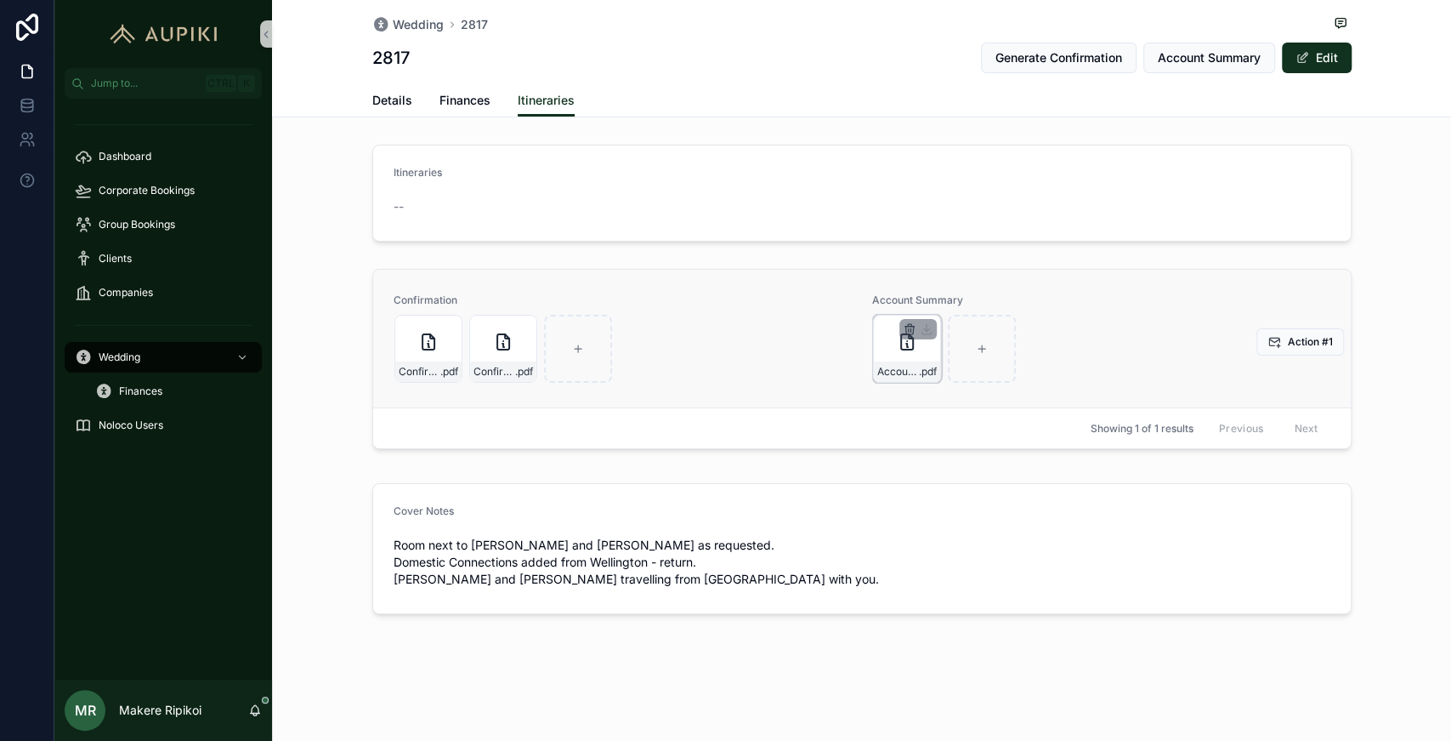
click at [724, 327] on icon "scrollable content" at bounding box center [910, 329] width 14 height 14
click at [724, 298] on icon "scrollable content" at bounding box center [945, 299] width 14 height 14
click at [431, 324] on icon "scrollable content" at bounding box center [430, 325] width 3 height 3
click at [724, 54] on span "Account Summary" at bounding box center [1209, 57] width 103 height 17
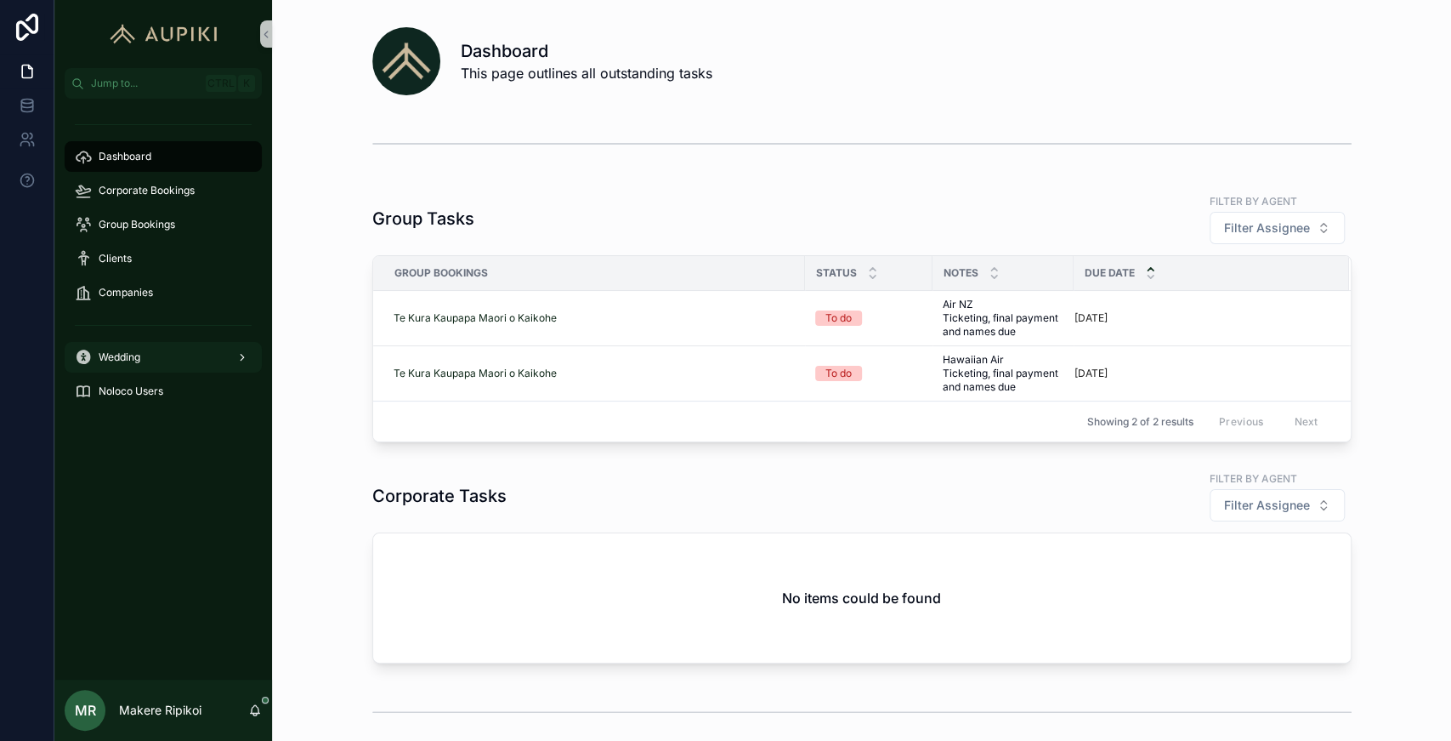
click at [145, 363] on div "Wedding" at bounding box center [163, 357] width 177 height 27
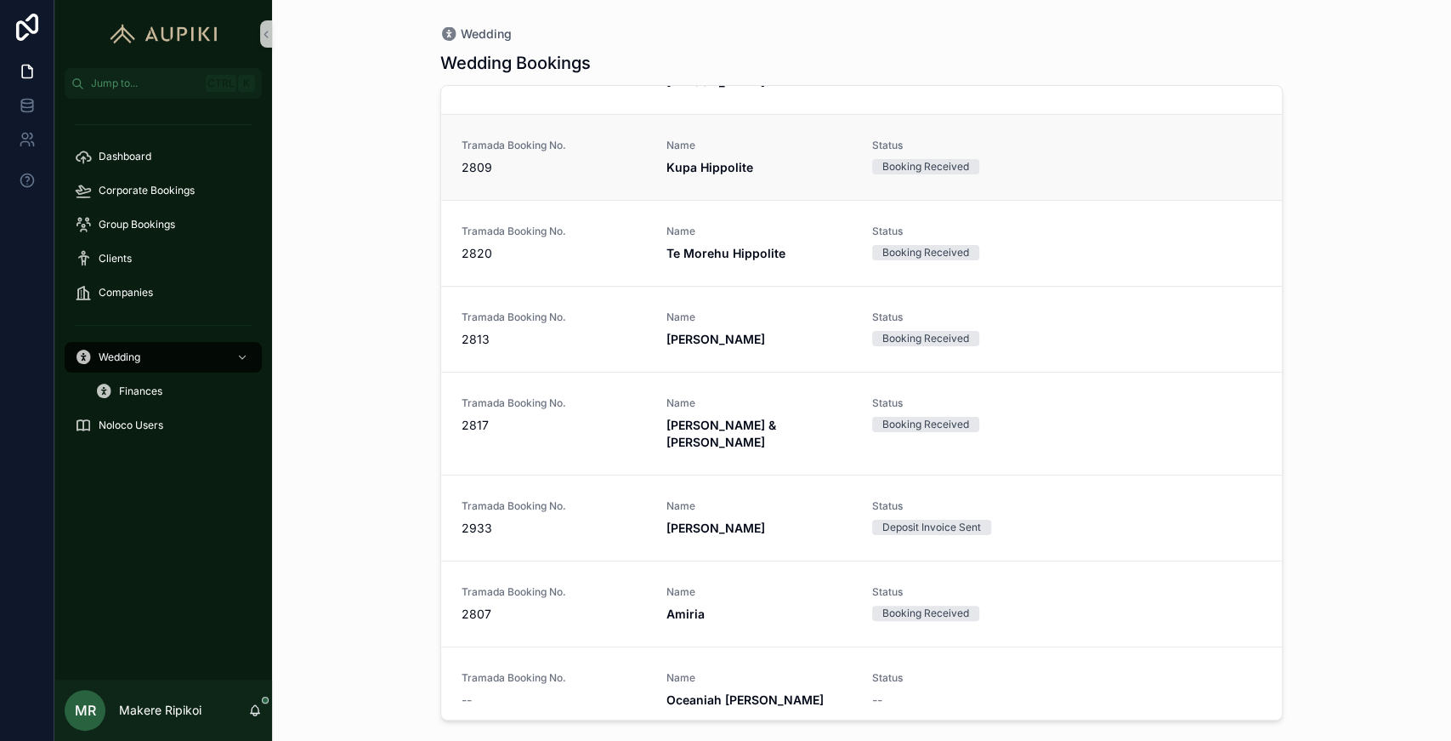
scroll to position [661, 0]
click at [525, 422] on span "2817" at bounding box center [554, 422] width 185 height 17
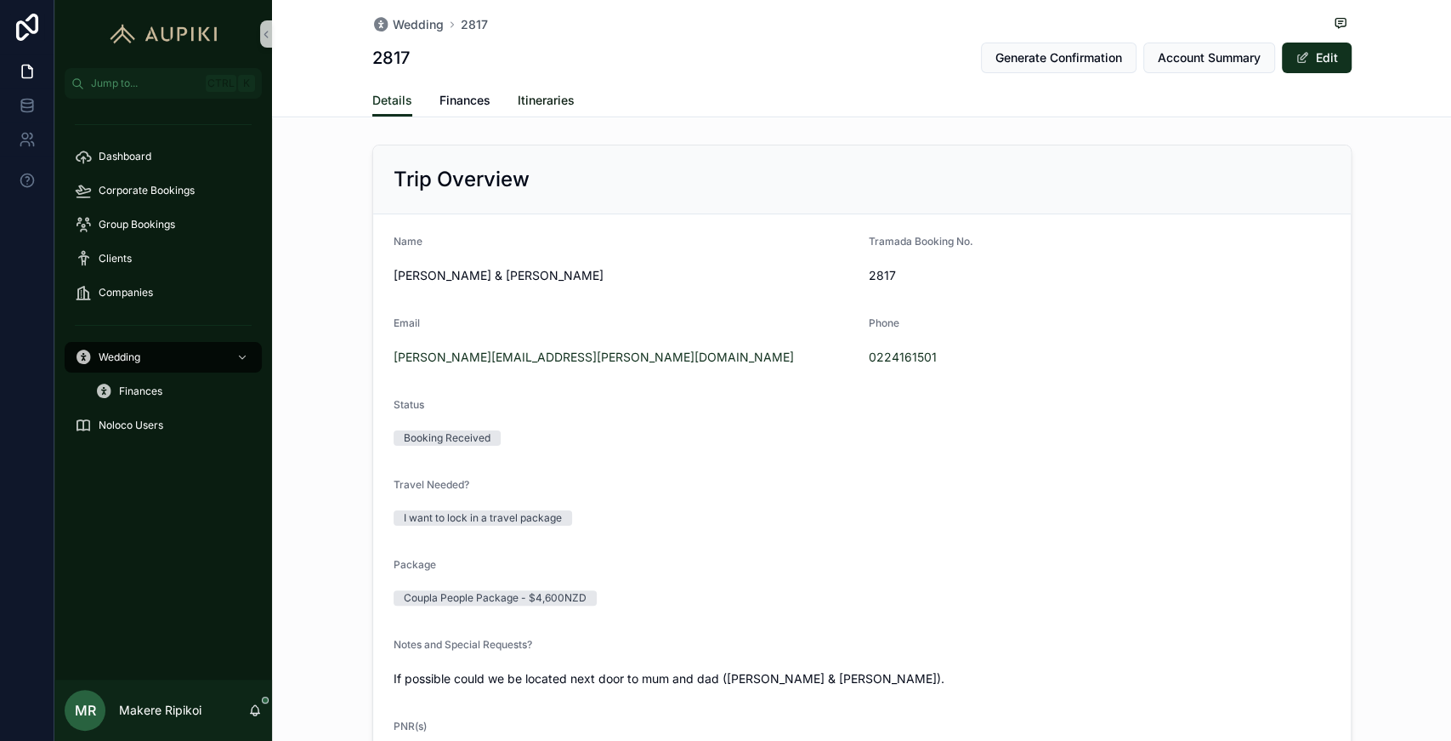
click at [546, 95] on span "Itineraries" at bounding box center [546, 100] width 57 height 17
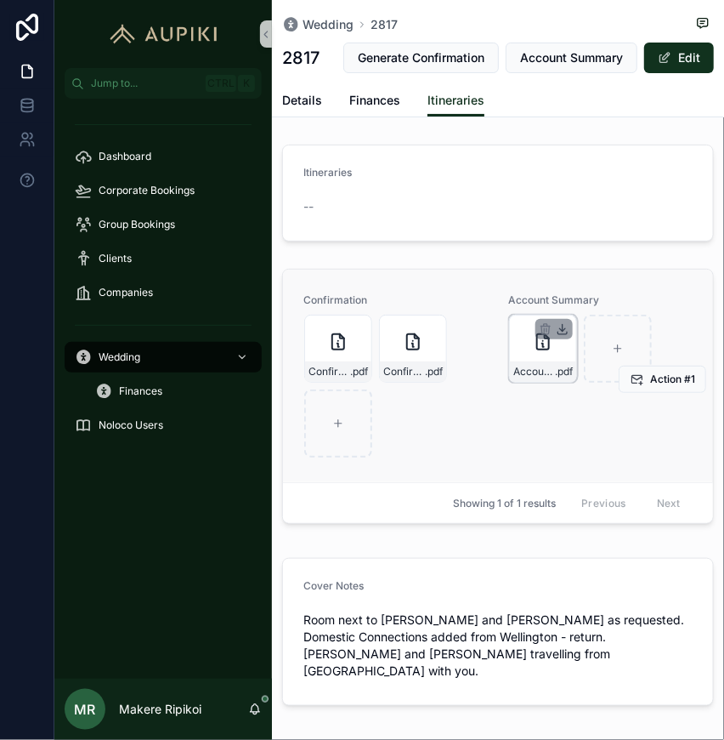
click at [557, 336] on icon "scrollable content" at bounding box center [563, 329] width 14 height 14
drag, startPoint x: 517, startPoint y: 243, endPoint x: 500, endPoint y: 230, distance: 21.8
click at [516, 215] on div "--" at bounding box center [498, 206] width 389 height 17
click at [362, 109] on span "Finances" at bounding box center [374, 100] width 51 height 17
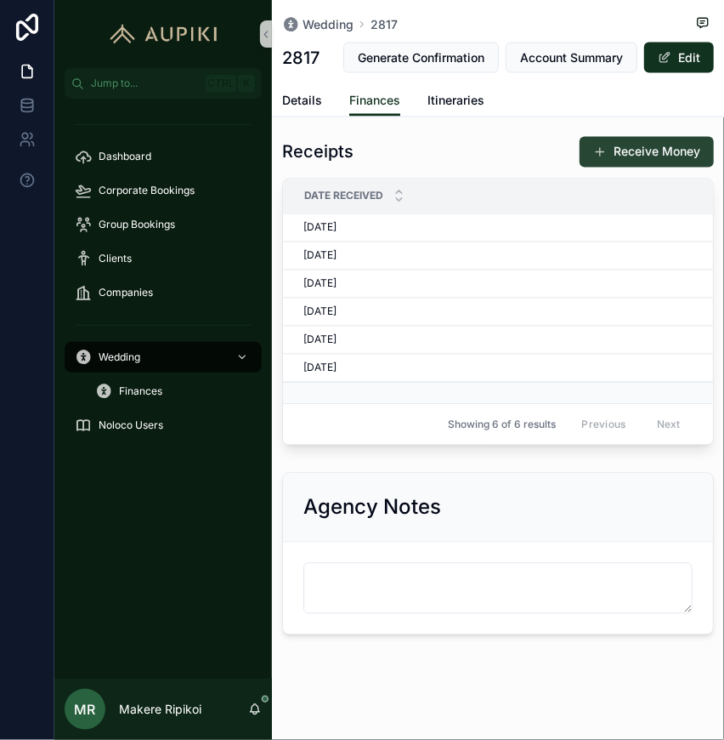
click at [632, 168] on button "Receive Money" at bounding box center [647, 152] width 134 height 31
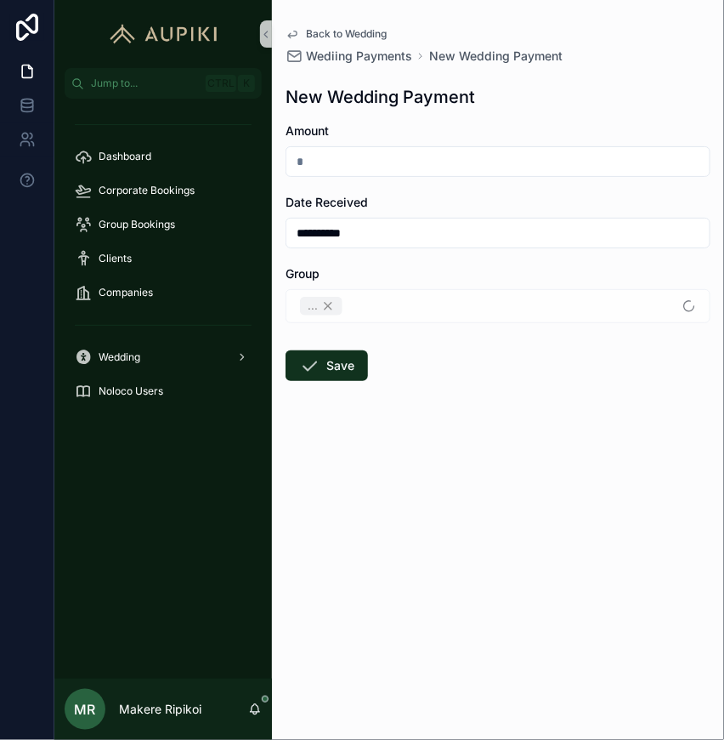
click at [0, 253] on html "**********" at bounding box center [362, 370] width 724 height 740
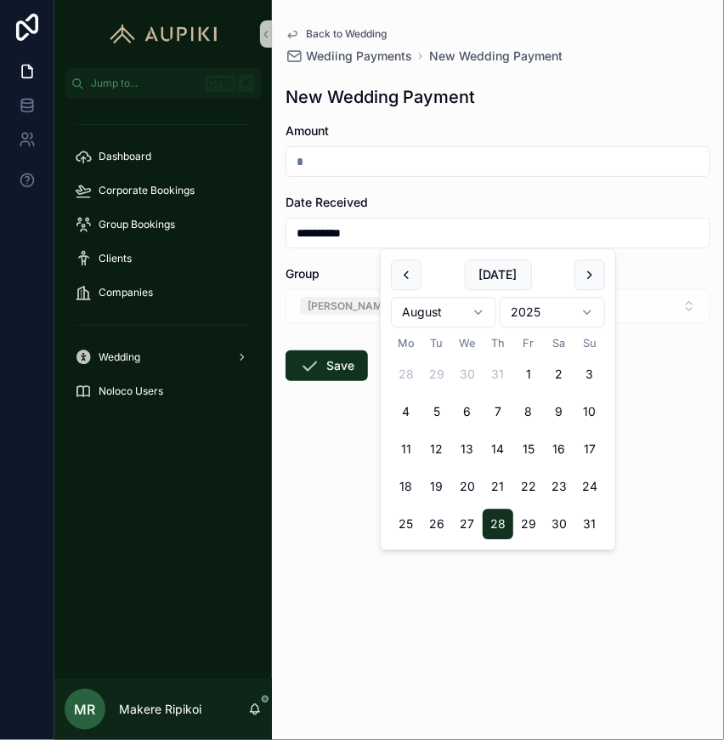
type input "**********"
click at [400, 166] on input "scrollable content" at bounding box center [498, 162] width 423 height 24
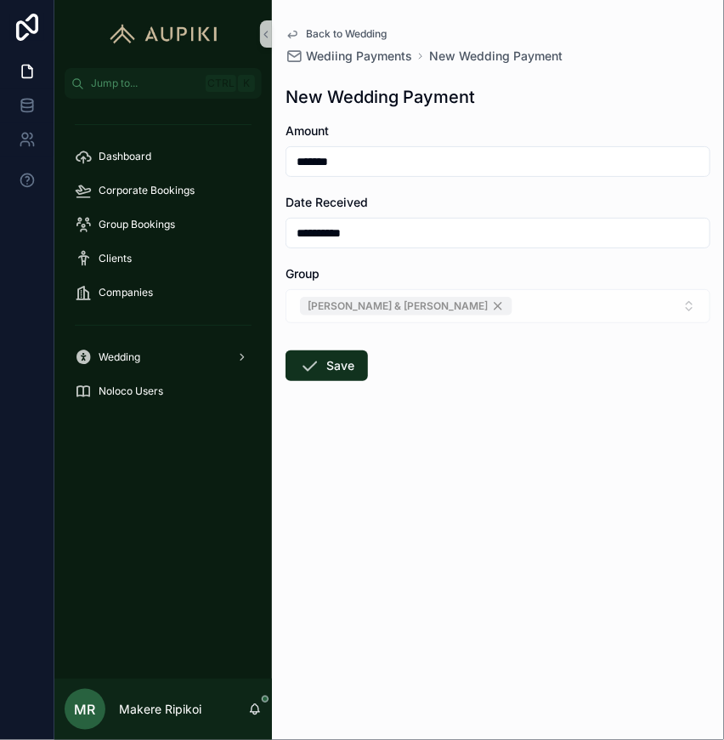
type input "*******"
drag, startPoint x: 513, startPoint y: 391, endPoint x: 437, endPoint y: 386, distance: 75.8
click at [512, 389] on form "**********" at bounding box center [498, 305] width 425 height 367
click at [313, 366] on icon "scrollable content" at bounding box center [309, 365] width 20 height 20
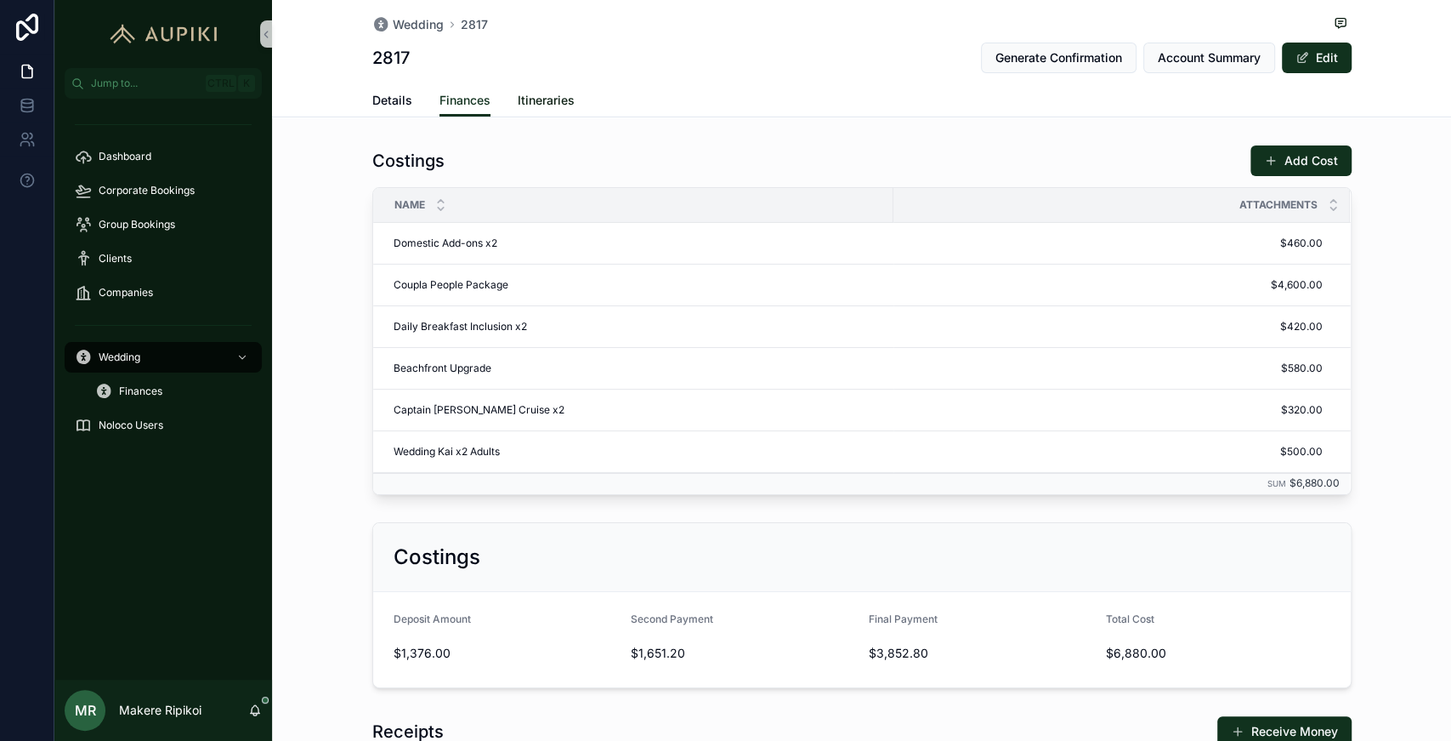
click at [550, 103] on span "Itineraries" at bounding box center [546, 100] width 57 height 17
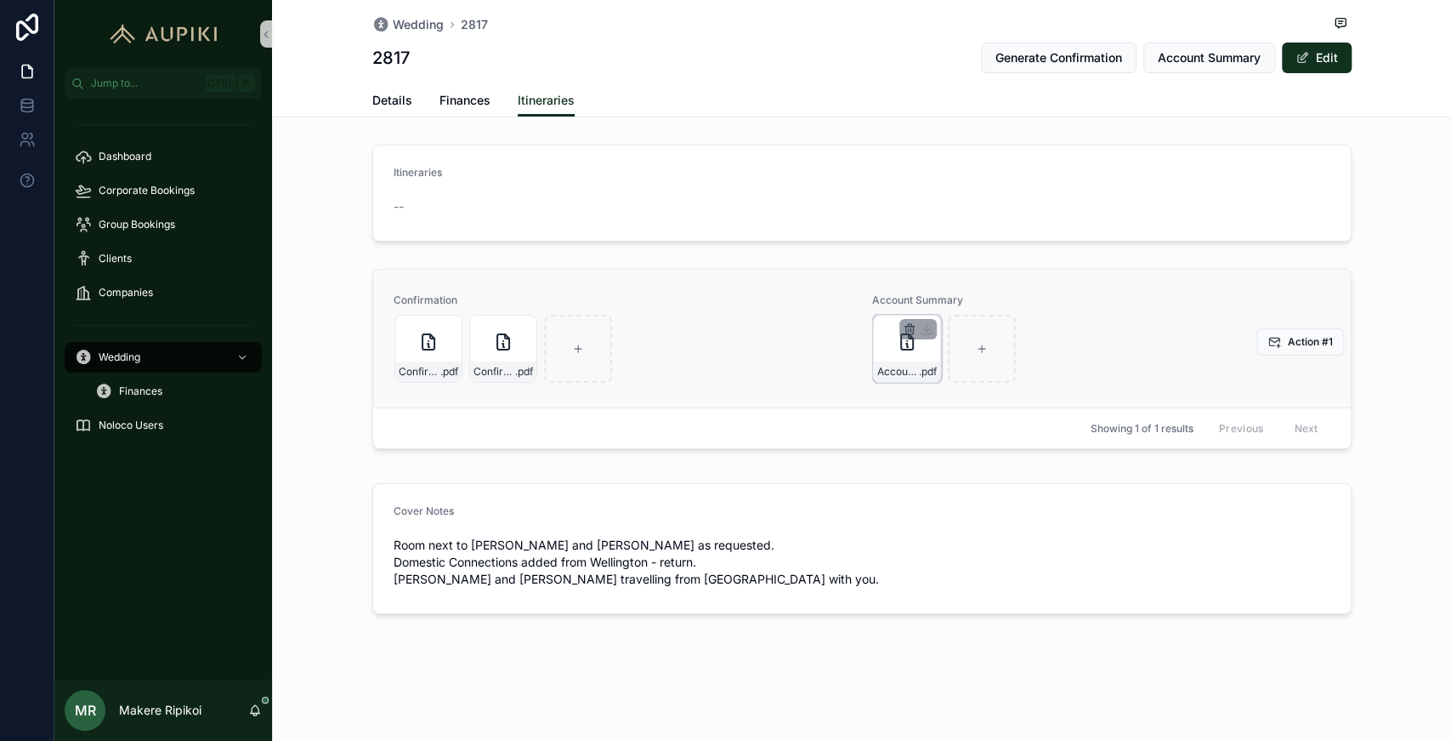
click at [905, 328] on icon "scrollable content" at bounding box center [910, 329] width 14 height 14
click at [912, 322] on icon "scrollable content" at bounding box center [910, 329] width 14 height 14
click at [941, 299] on icon "scrollable content" at bounding box center [944, 299] width 8 height 8
click at [830, 100] on div "Details Finances Itineraries" at bounding box center [862, 100] width 980 height 32
click at [1215, 55] on span "Account Summary" at bounding box center [1209, 57] width 103 height 17
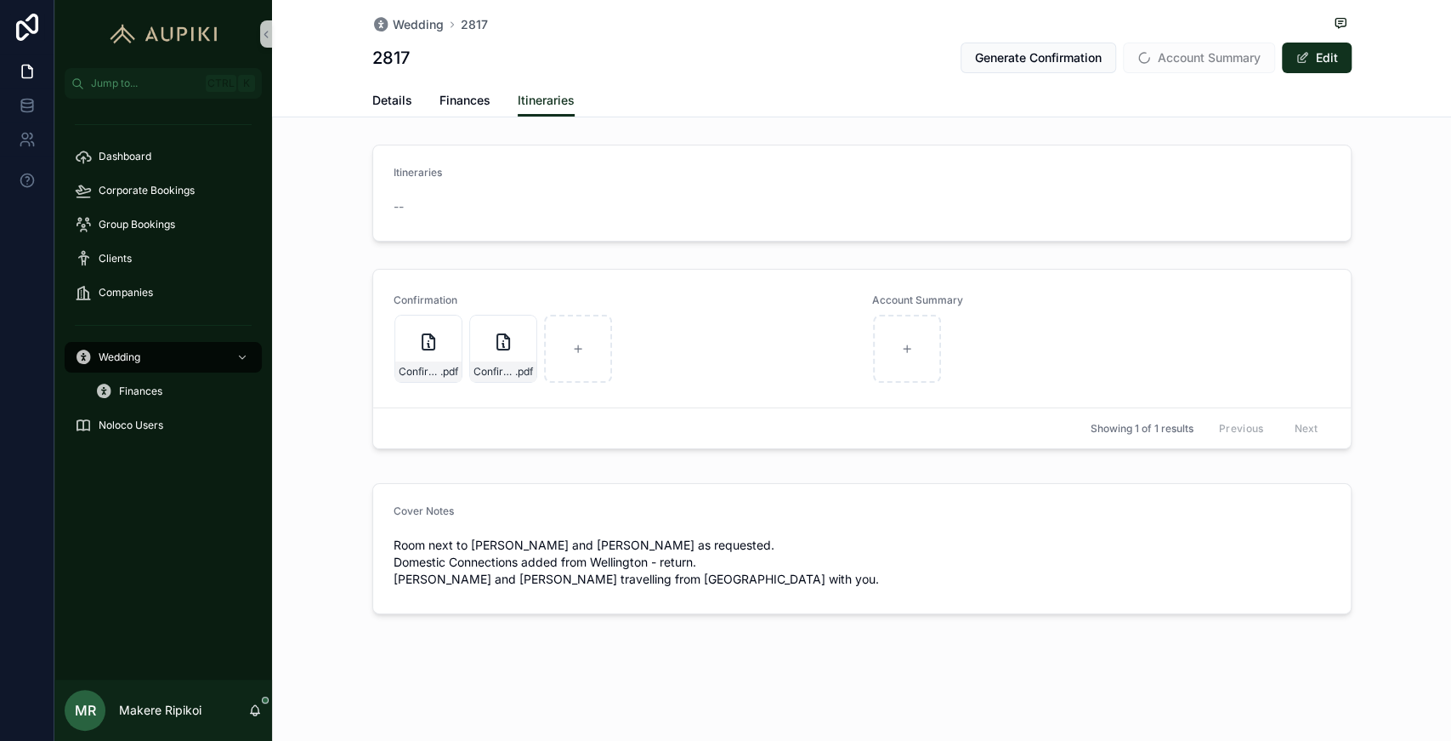
click at [1156, 100] on div "Details Finances Itineraries" at bounding box center [862, 100] width 980 height 32
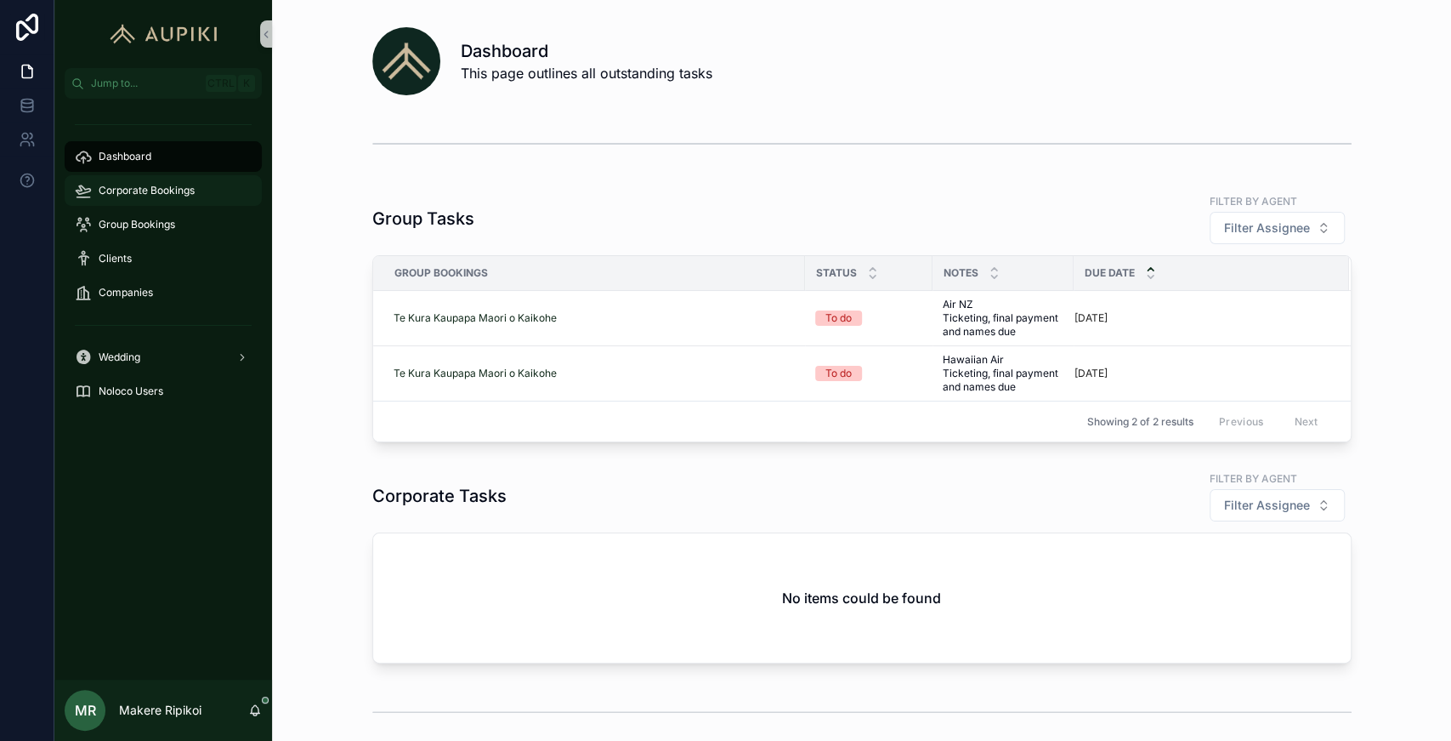
click at [154, 197] on div "Corporate Bookings" at bounding box center [163, 190] width 177 height 27
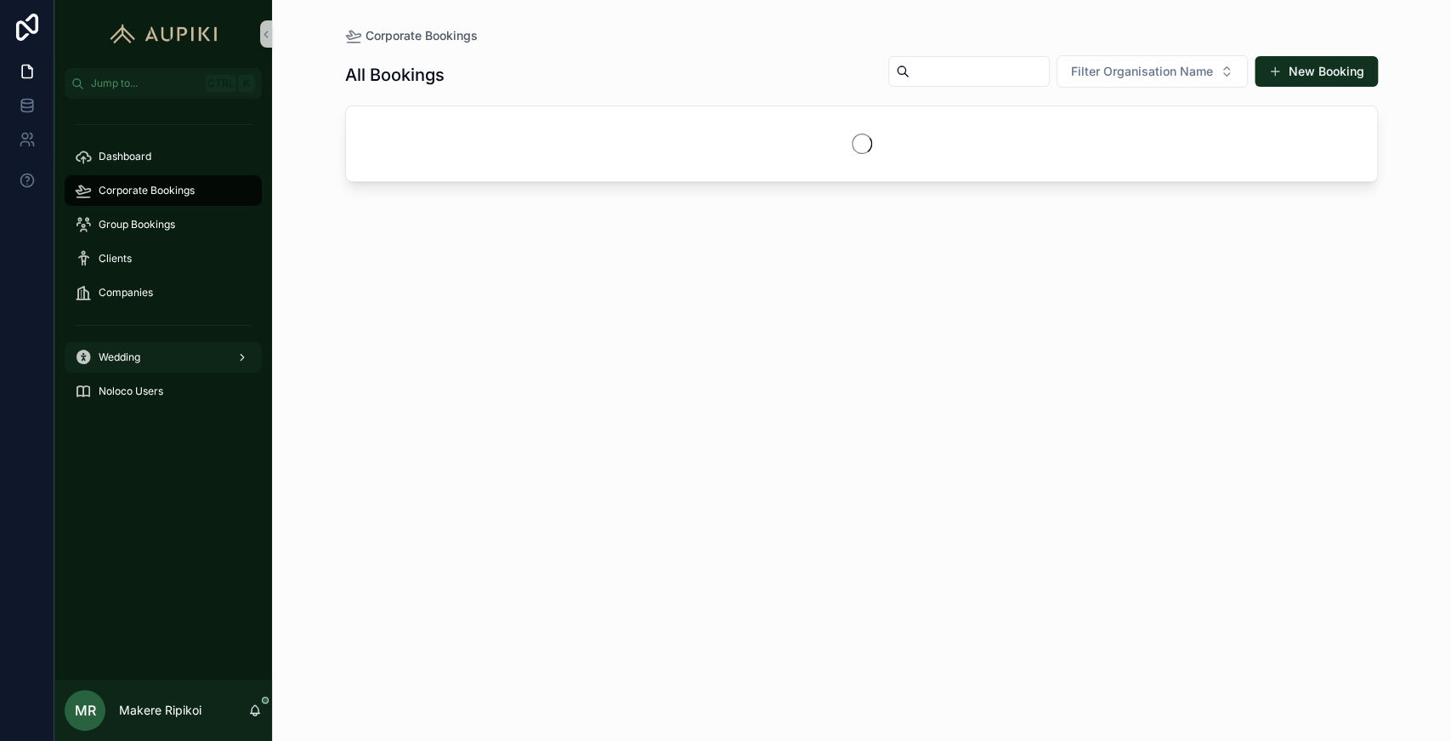
click at [145, 347] on div "Wedding" at bounding box center [163, 357] width 177 height 27
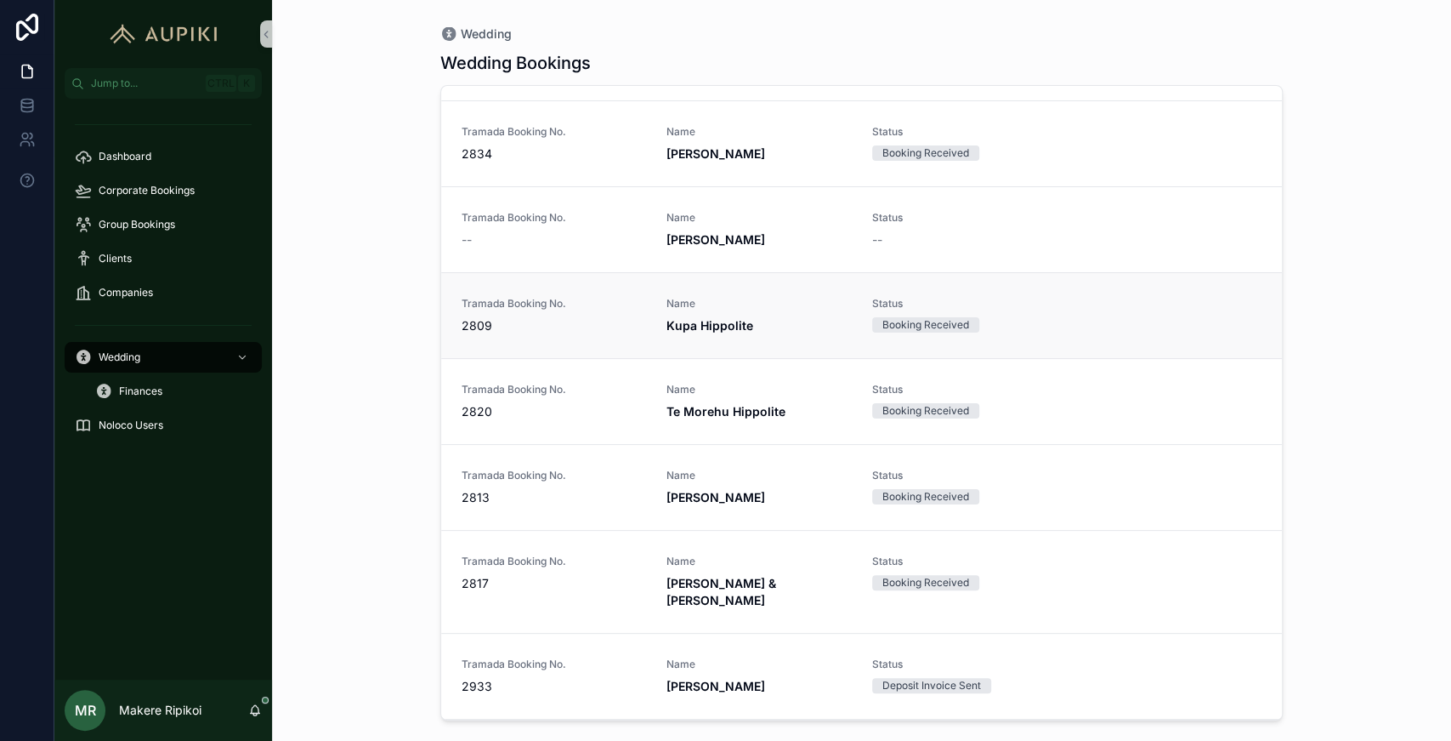
scroll to position [566, 0]
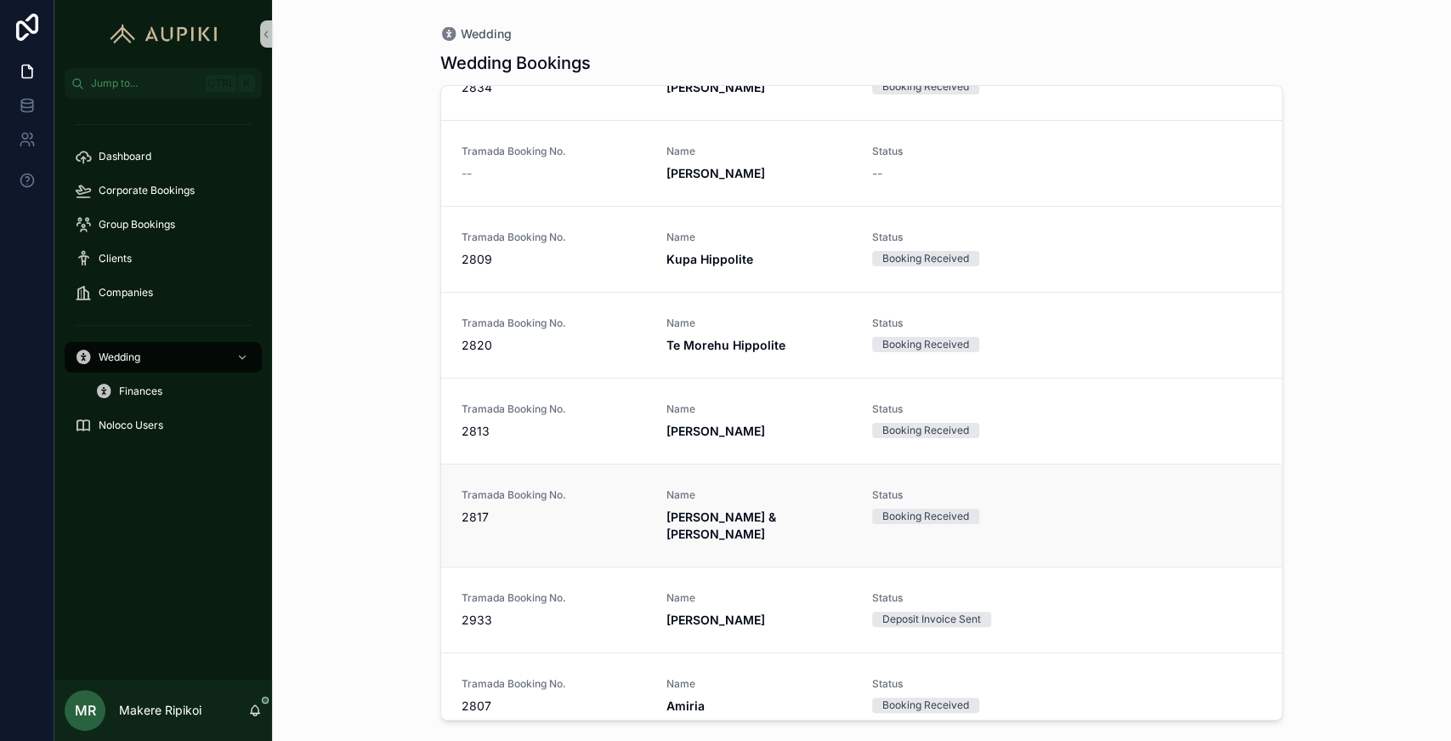
click at [741, 524] on link "Tramada Booking No. 2817 Name [PERSON_NAME] & [PERSON_NAME] Status Booking Rece…" at bounding box center [861, 514] width 841 height 103
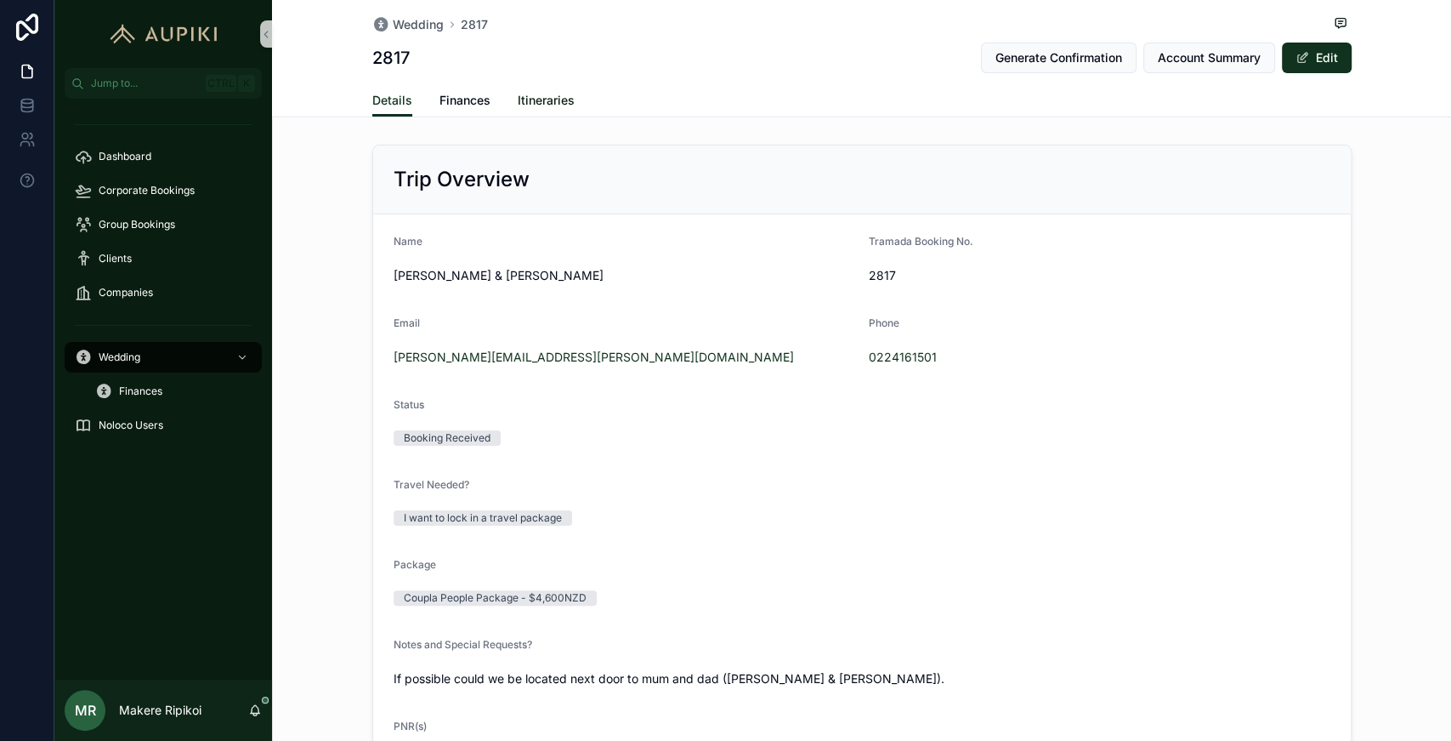
click at [532, 101] on span "Itineraries" at bounding box center [546, 100] width 57 height 17
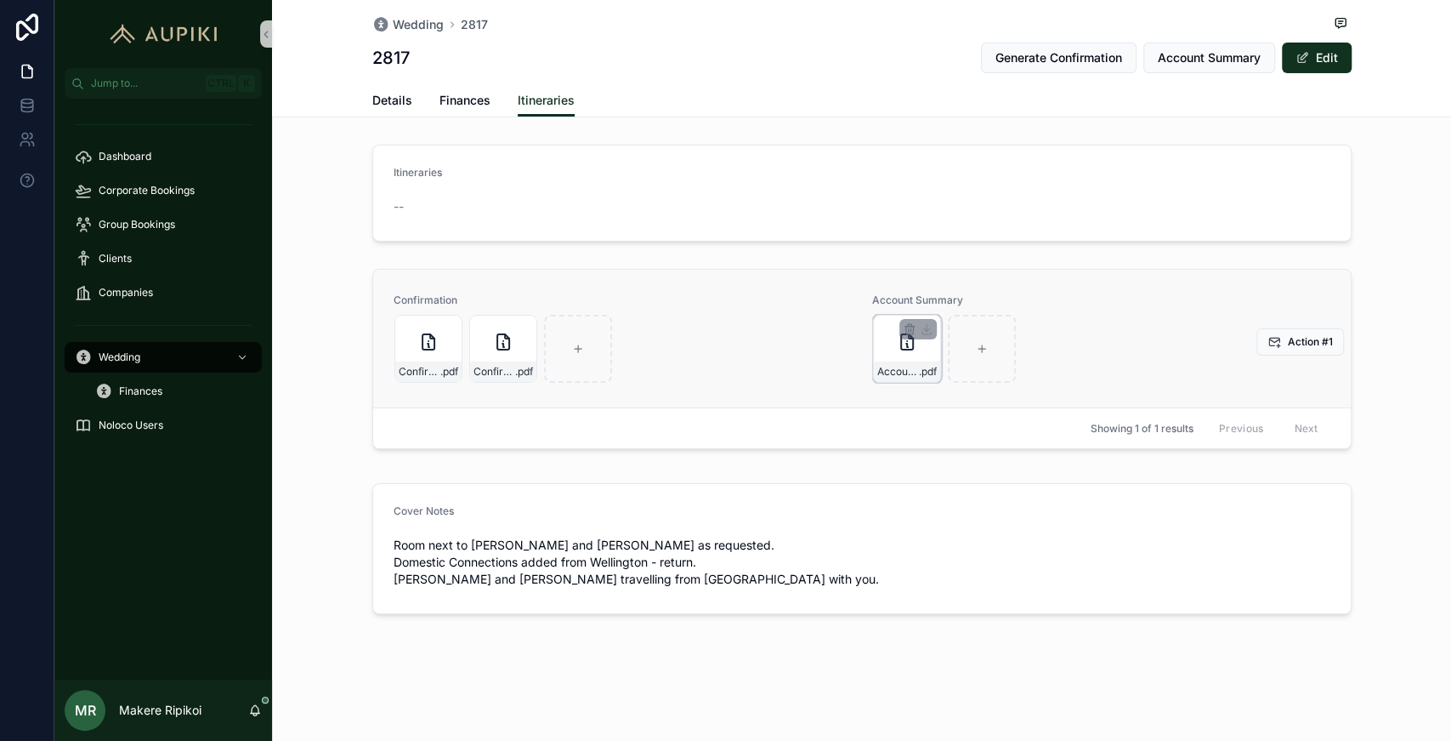
click at [900, 356] on div "Account-Summary---B2817 .pdf" at bounding box center [907, 349] width 68 height 68
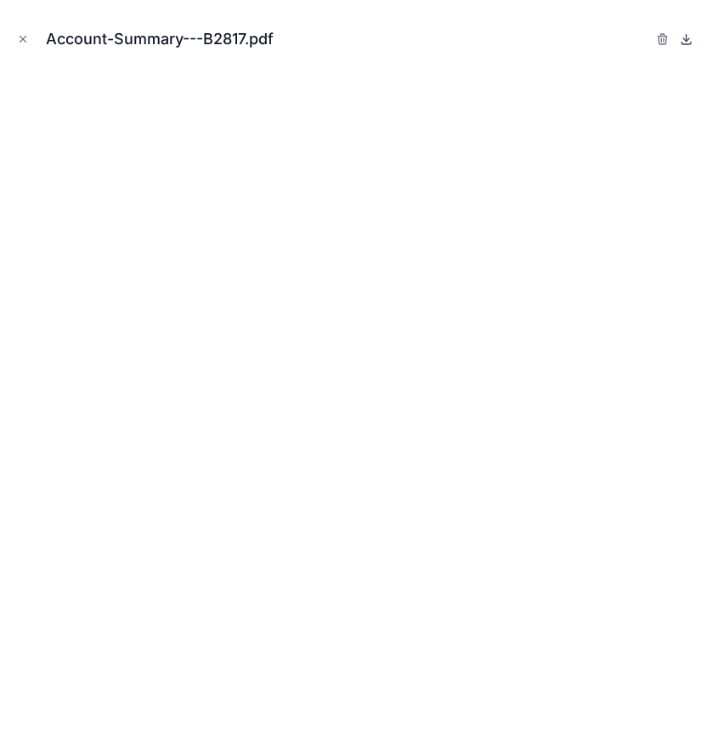
click at [690, 41] on icon at bounding box center [687, 39] width 14 height 14
click at [27, 37] on icon "Close modal" at bounding box center [23, 39] width 12 height 12
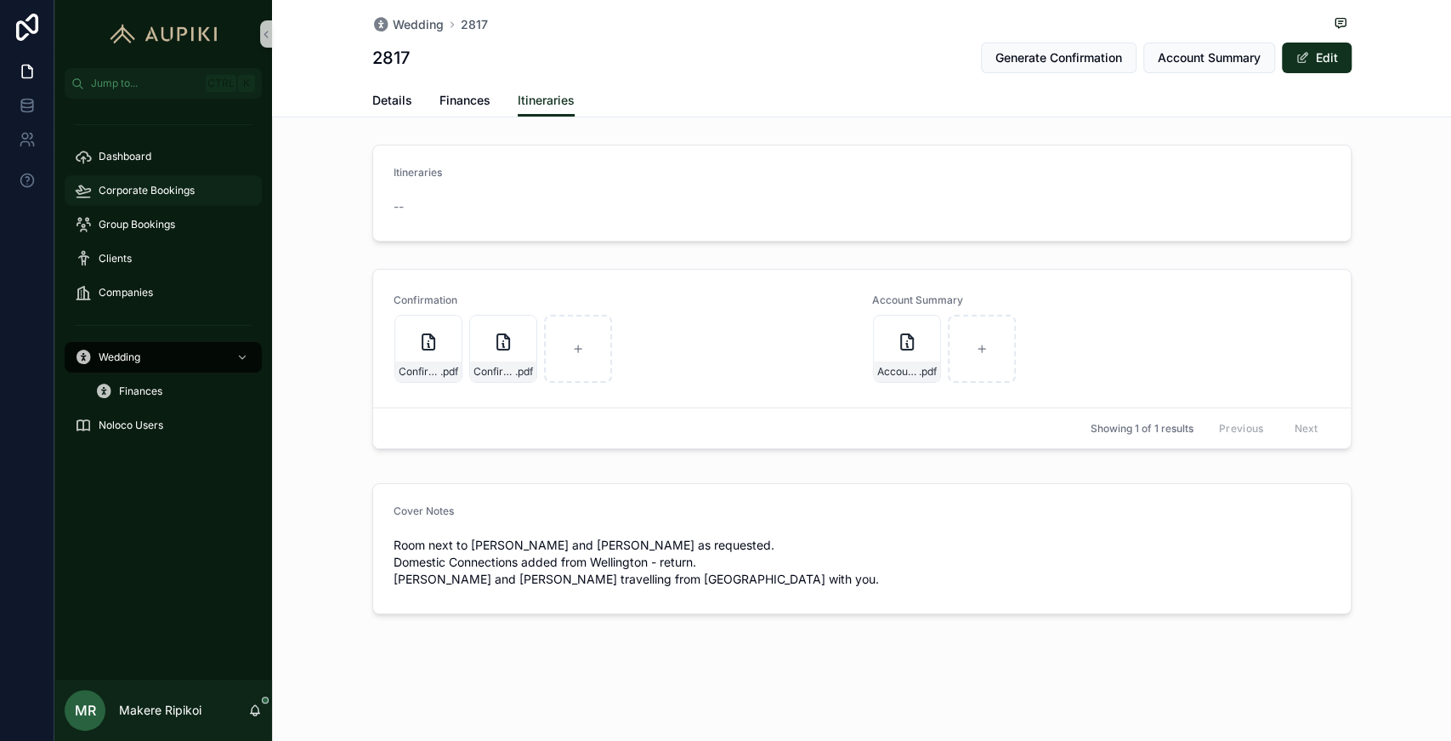
click at [185, 190] on span "Corporate Bookings" at bounding box center [147, 191] width 96 height 14
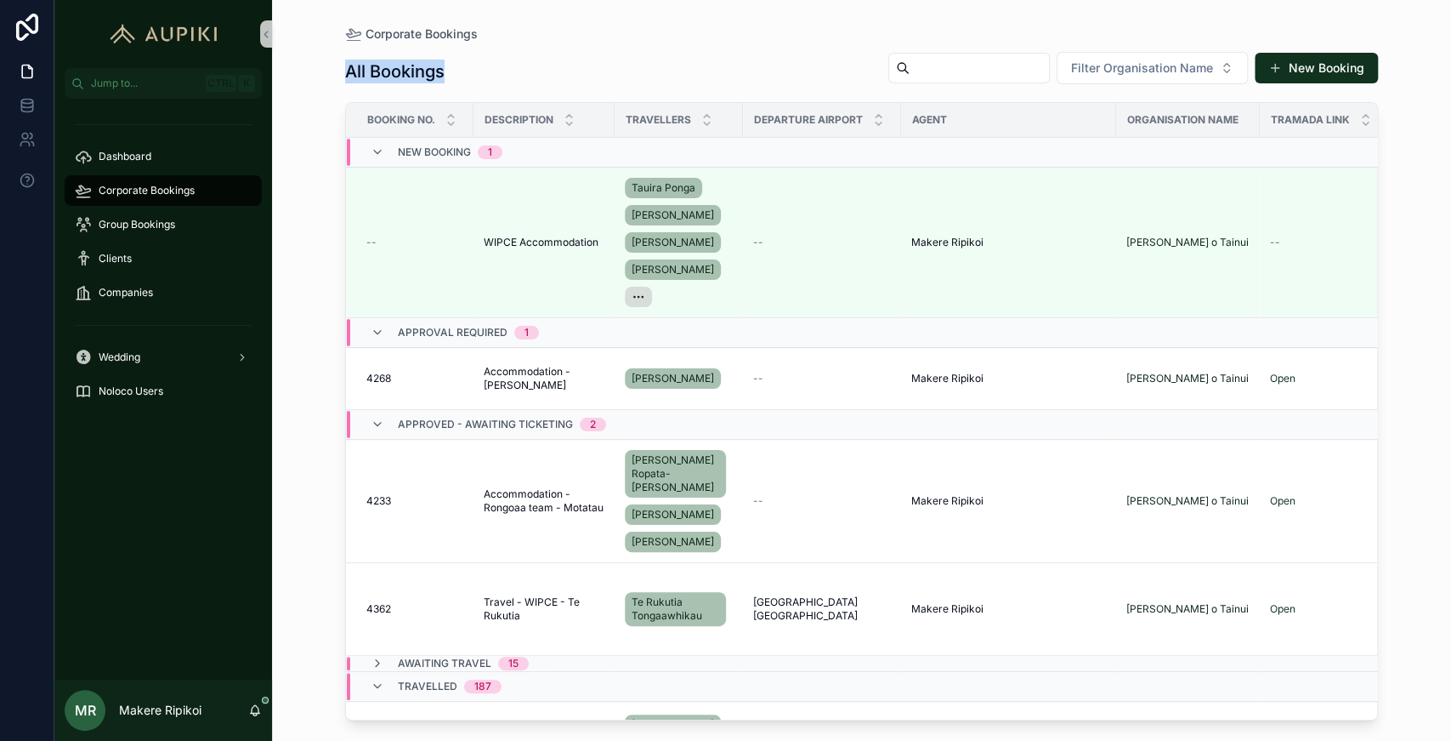
click at [305, 80] on div "Corporate Bookings All Bookings Filter Organisation Name New Booking Booking No…" at bounding box center [861, 370] width 1179 height 741
drag, startPoint x: 305, startPoint y: 80, endPoint x: 626, endPoint y: 68, distance: 320.8
click at [626, 68] on div "All Bookings Filter Organisation Name New Booking" at bounding box center [861, 71] width 1033 height 41
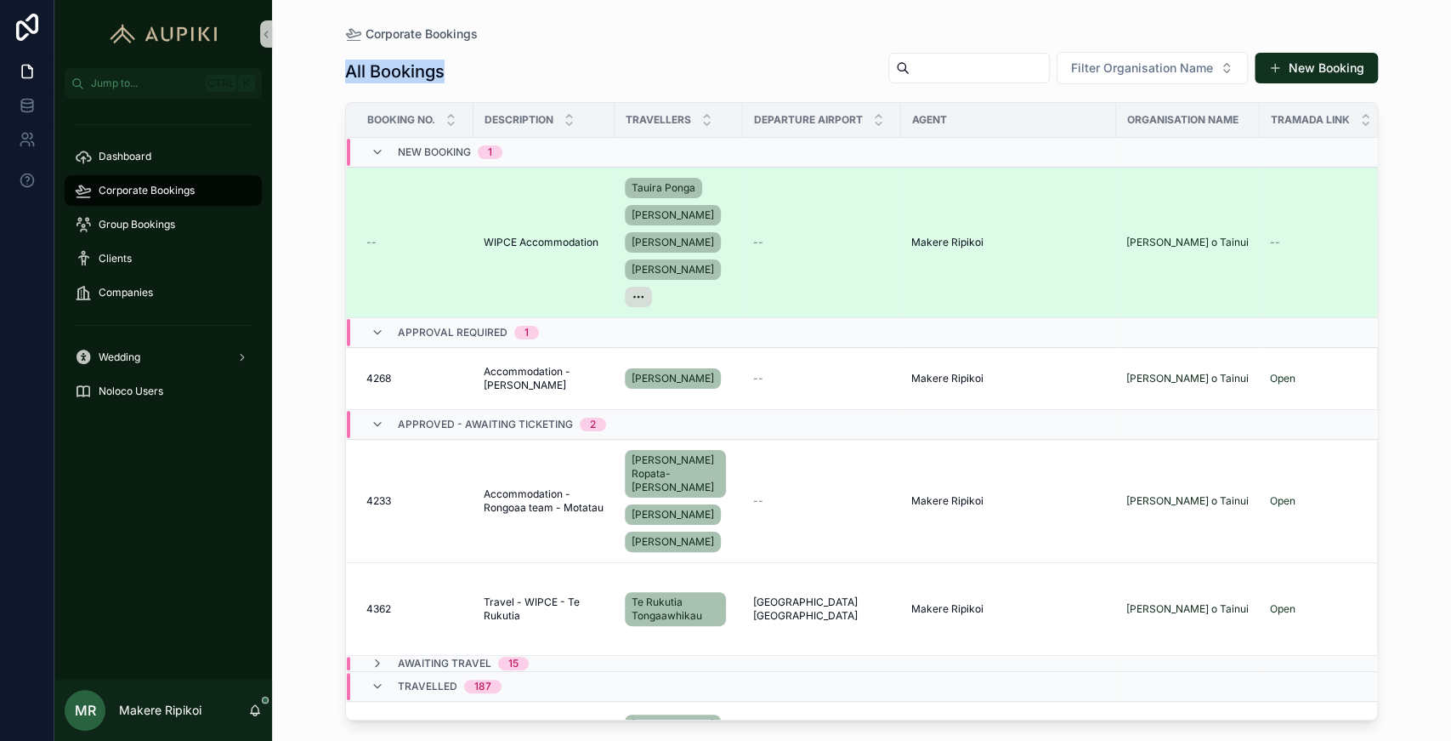
click at [527, 244] on span "WIPCE Accommodation" at bounding box center [541, 243] width 115 height 14
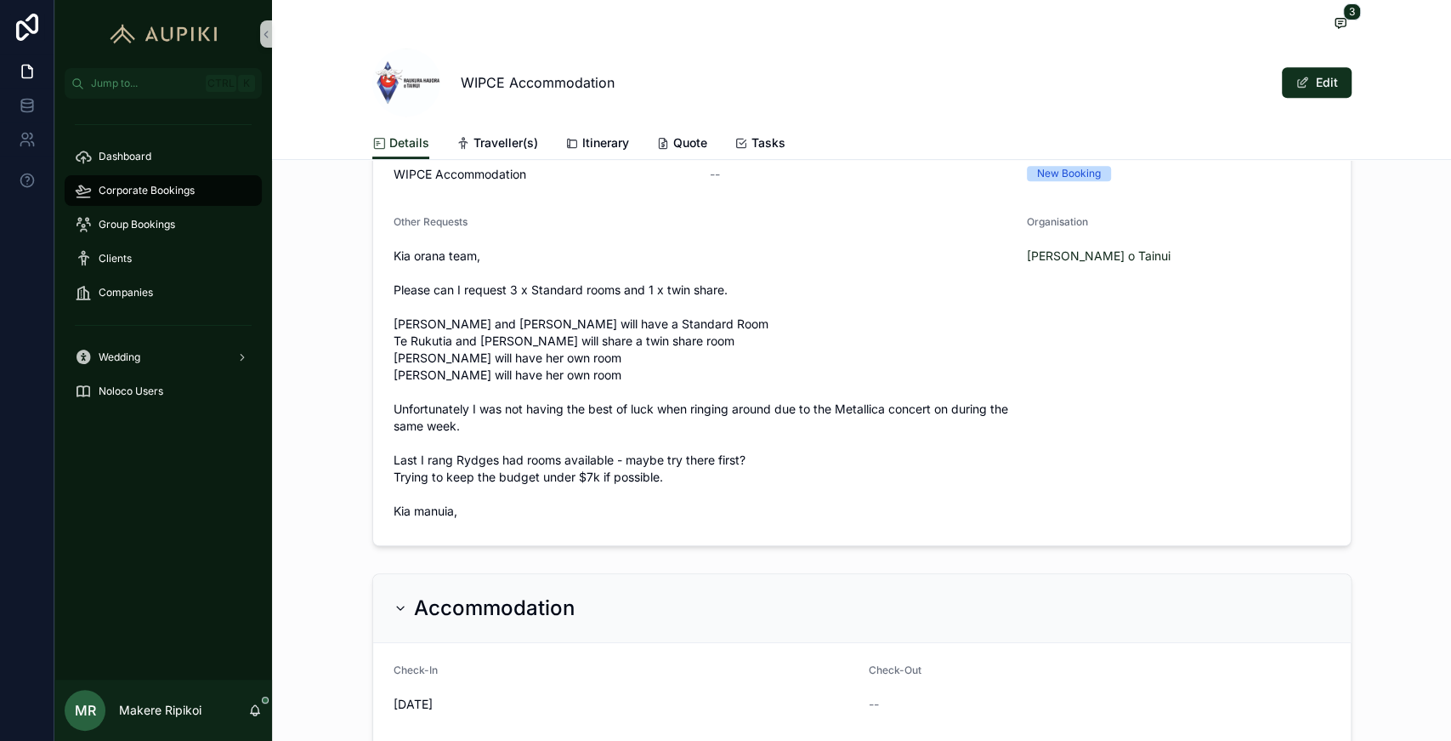
scroll to position [492, 0]
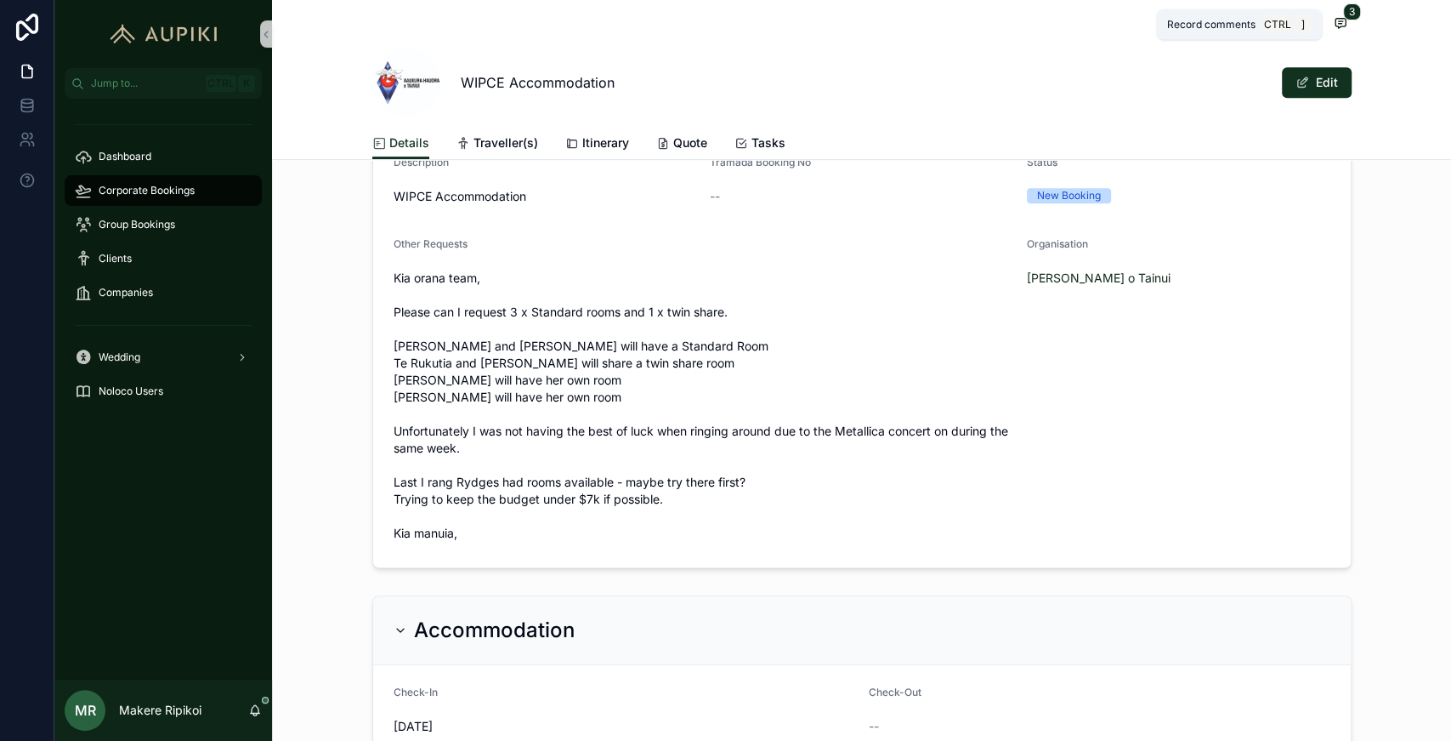
click at [1332, 31] on span "scrollable content" at bounding box center [1341, 23] width 22 height 19
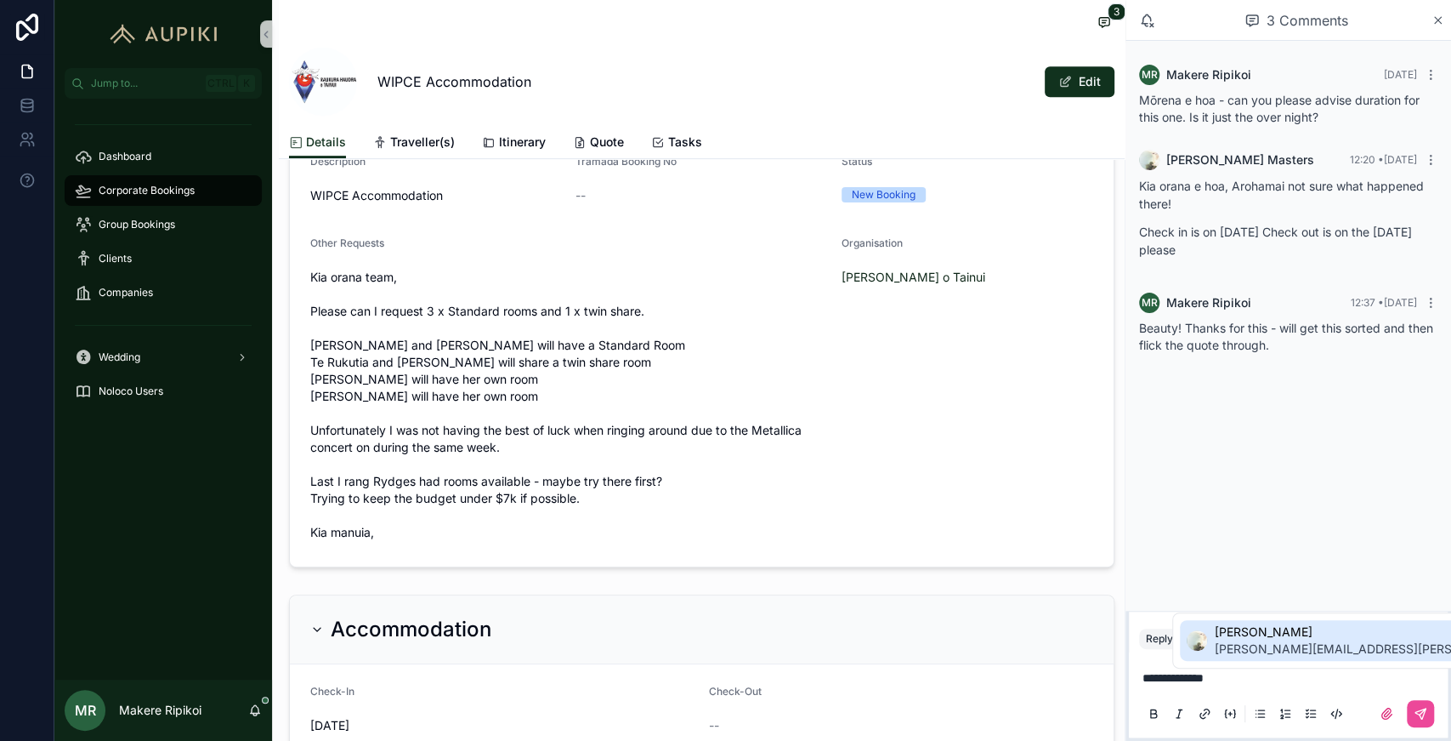
click at [1240, 632] on span "Ioana Masters" at bounding box center [1414, 631] width 400 height 17
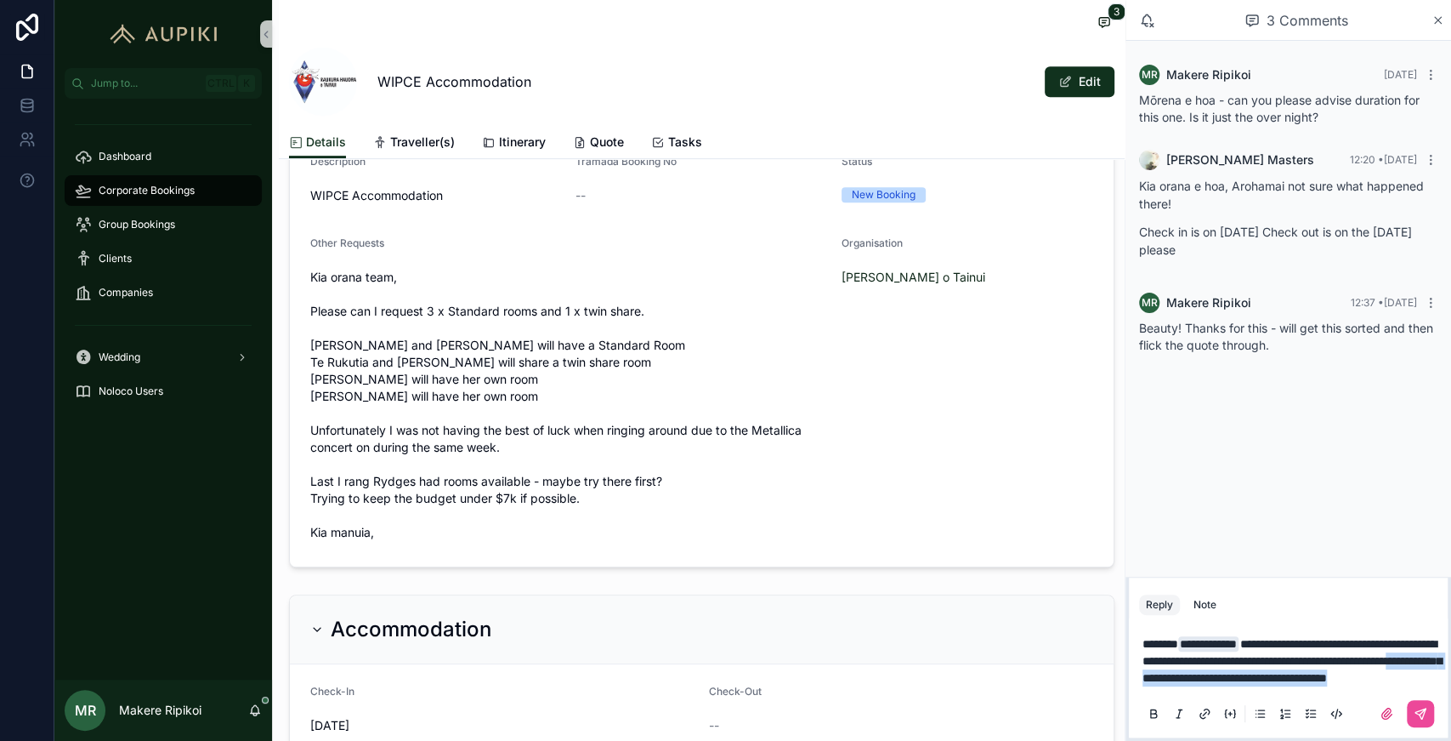
drag, startPoint x: 1361, startPoint y: 679, endPoint x: 1300, endPoint y: 667, distance: 62.5
click at [1300, 667] on p "**********" at bounding box center [1292, 660] width 298 height 51
click at [1418, 723] on button "scrollable content" at bounding box center [1420, 713] width 27 height 27
